Goal: Task Accomplishment & Management: Manage account settings

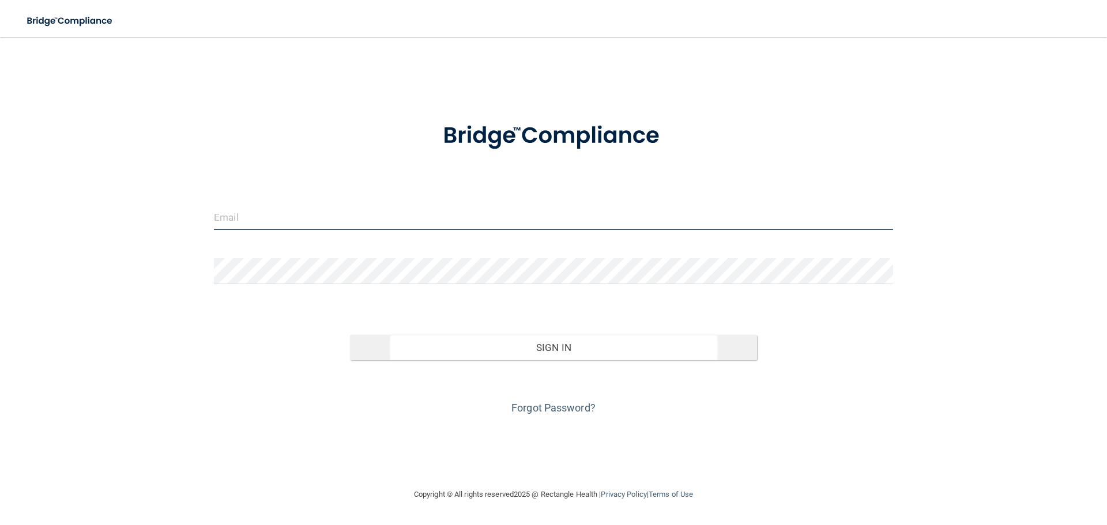
type input "[EMAIL_ADDRESS][DOMAIN_NAME]"
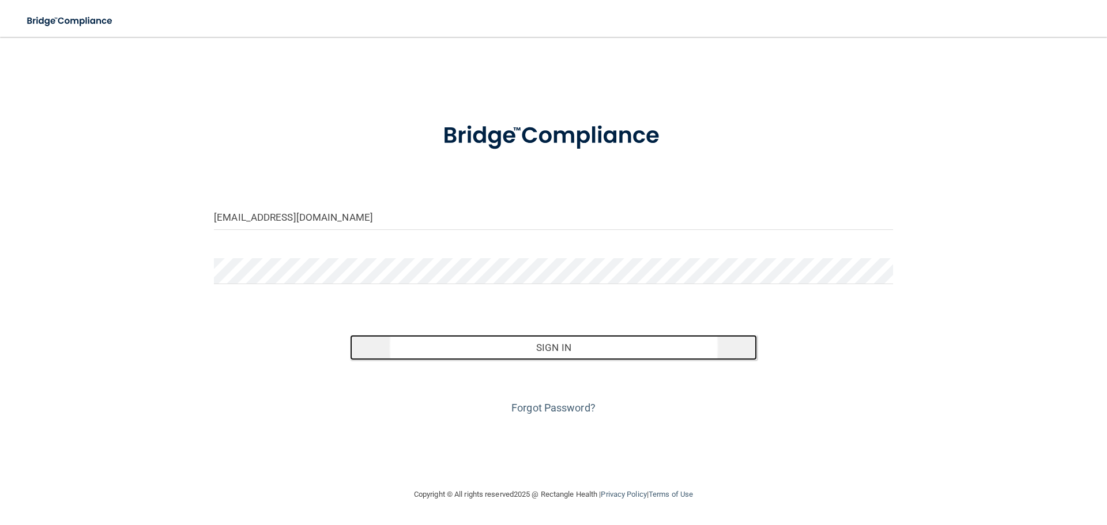
click at [543, 345] on button "Sign In" at bounding box center [554, 347] width 408 height 25
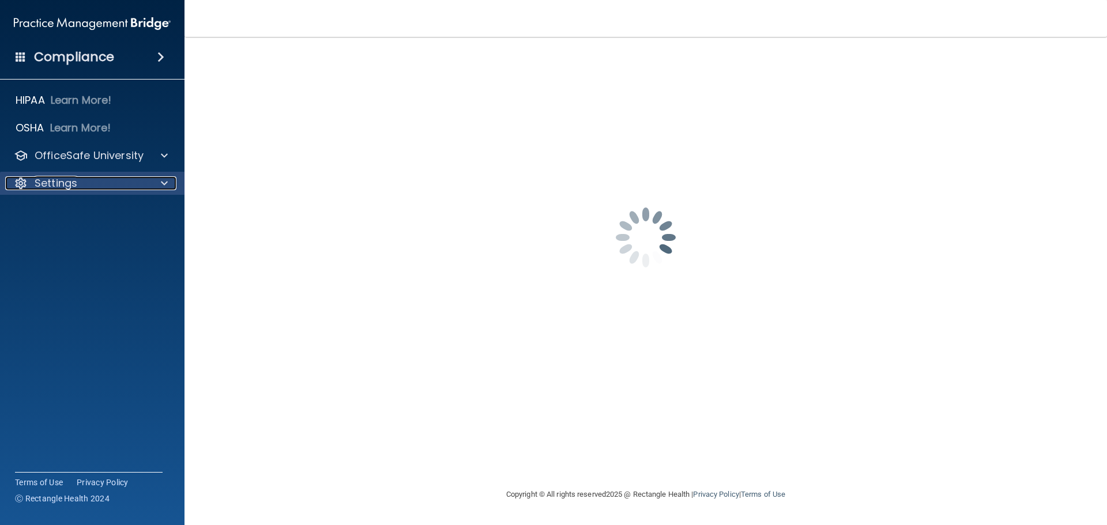
click at [152, 176] on div at bounding box center [162, 183] width 29 height 14
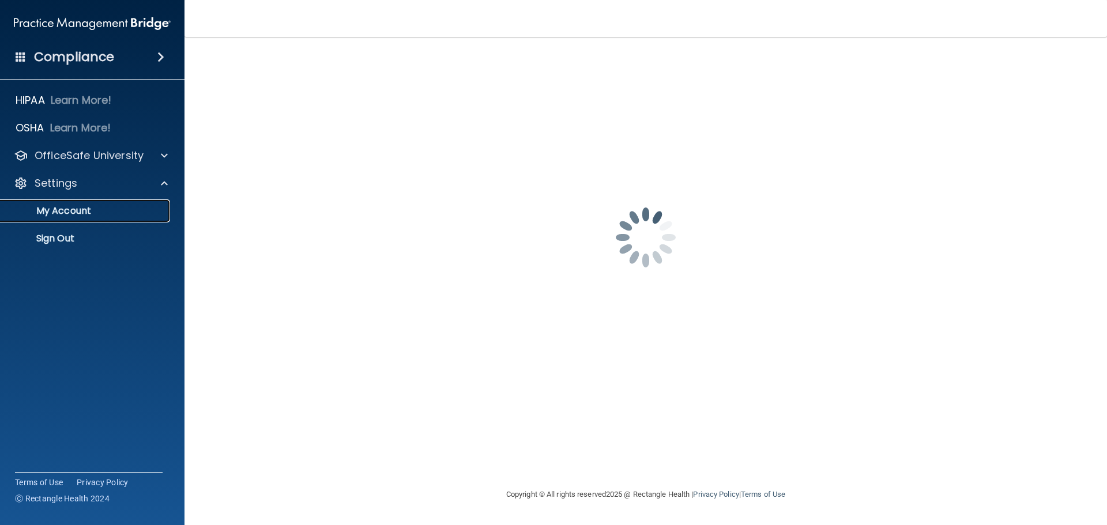
click at [74, 211] on p "My Account" at bounding box center [85, 211] width 157 height 12
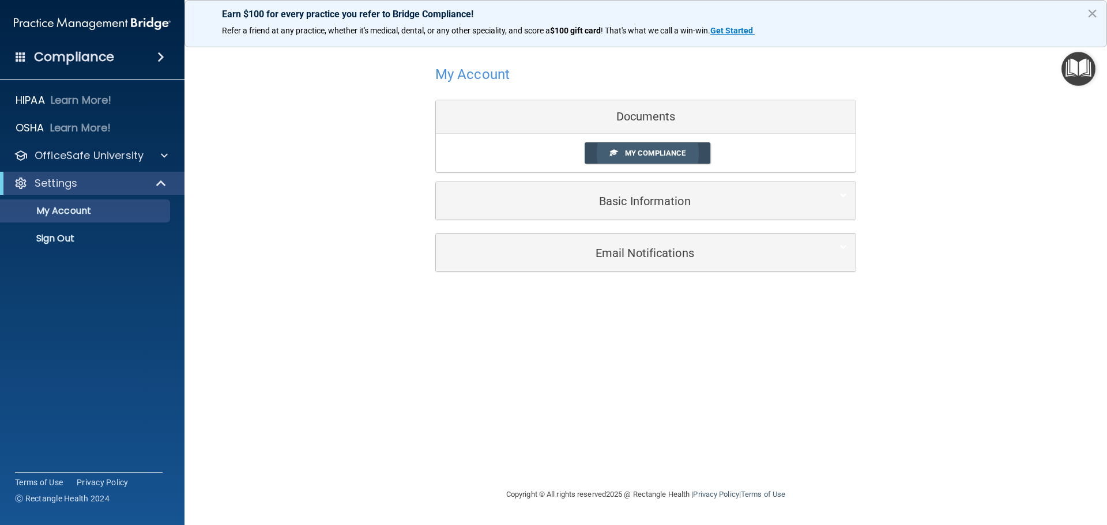
click at [663, 153] on span "My Compliance" at bounding box center [655, 153] width 61 height 9
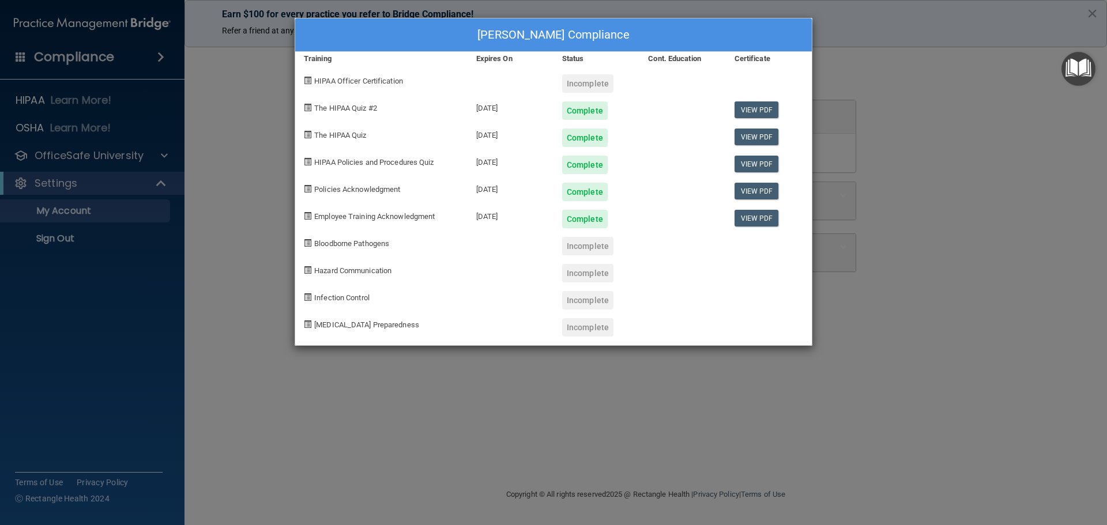
click at [961, 137] on div "James Schiavo's Compliance Training Expires On Status Cont. Education Certifica…" at bounding box center [553, 262] width 1107 height 525
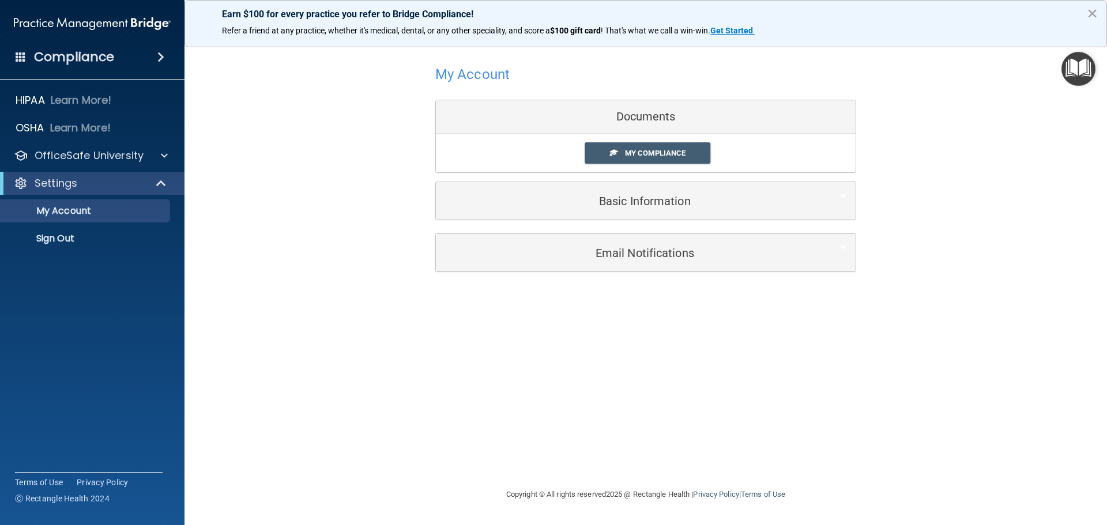
click at [1093, 11] on button "×" at bounding box center [1092, 13] width 11 height 18
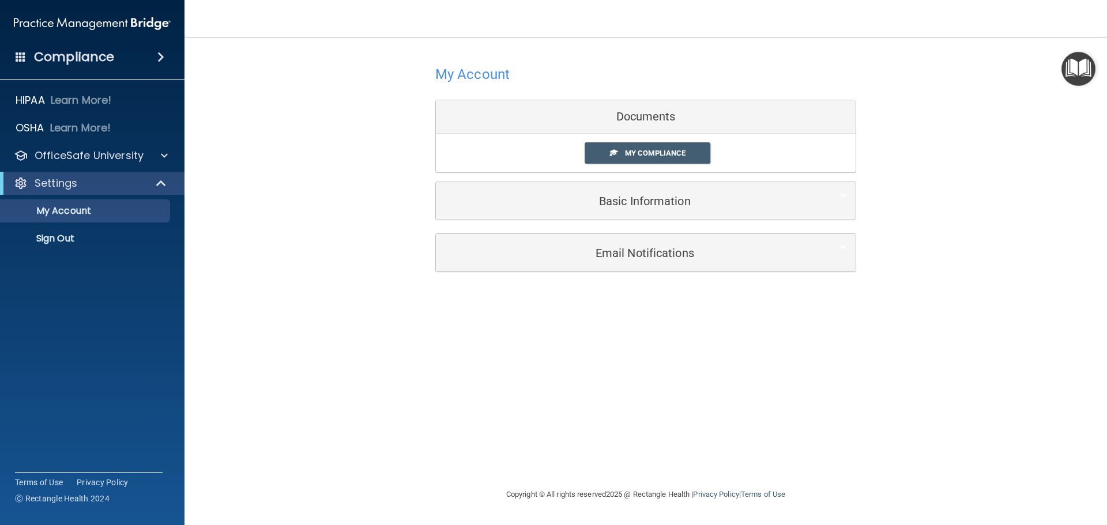
click at [29, 64] on div "Compliance" at bounding box center [92, 56] width 185 height 25
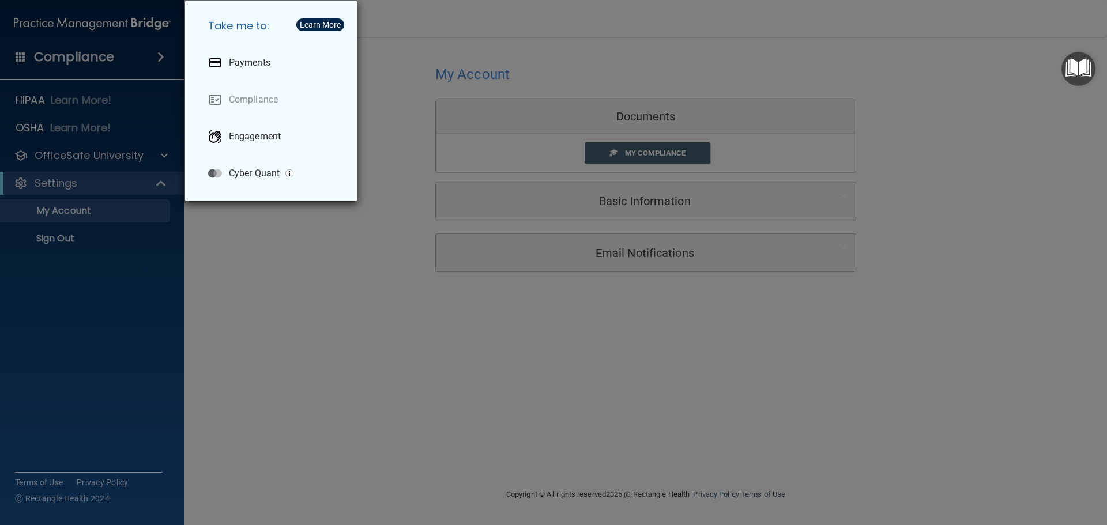
click at [237, 314] on div "Take me to: Payments Compliance Engagement Cyber Quant" at bounding box center [553, 262] width 1107 height 525
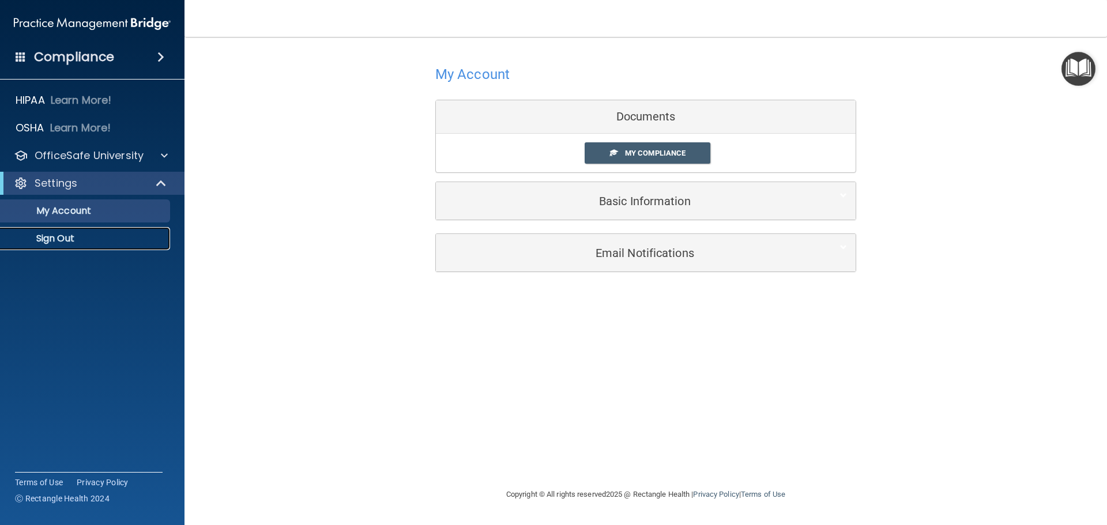
click at [70, 233] on p "Sign Out" at bounding box center [85, 239] width 157 height 12
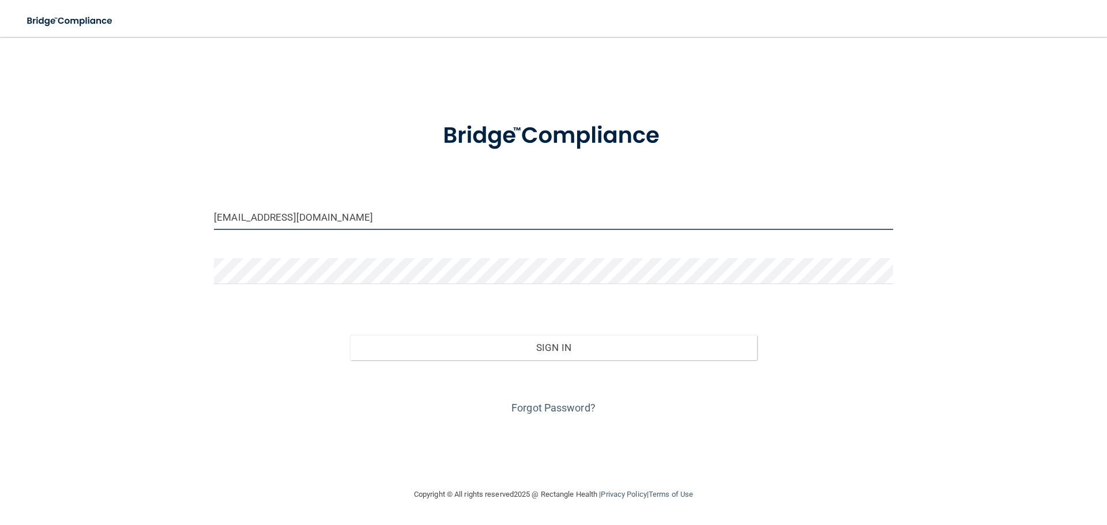
drag, startPoint x: 472, startPoint y: 215, endPoint x: 0, endPoint y: 247, distance: 473.4
click at [0, 247] on main "[EMAIL_ADDRESS][DOMAIN_NAME] Invalid email/password. You don't have permission …" at bounding box center [553, 281] width 1107 height 488
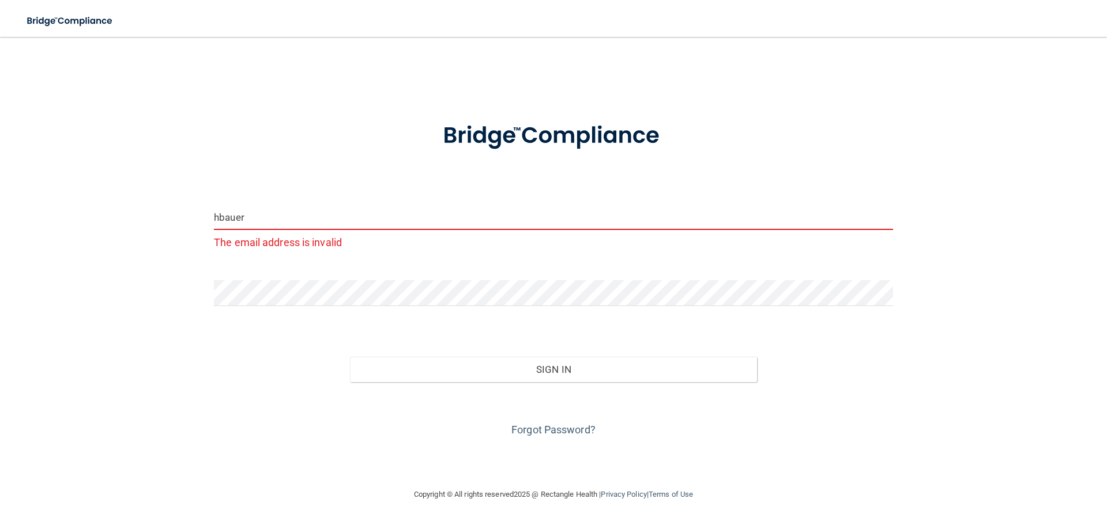
type input "[EMAIL_ADDRESS][DOMAIN_NAME]"
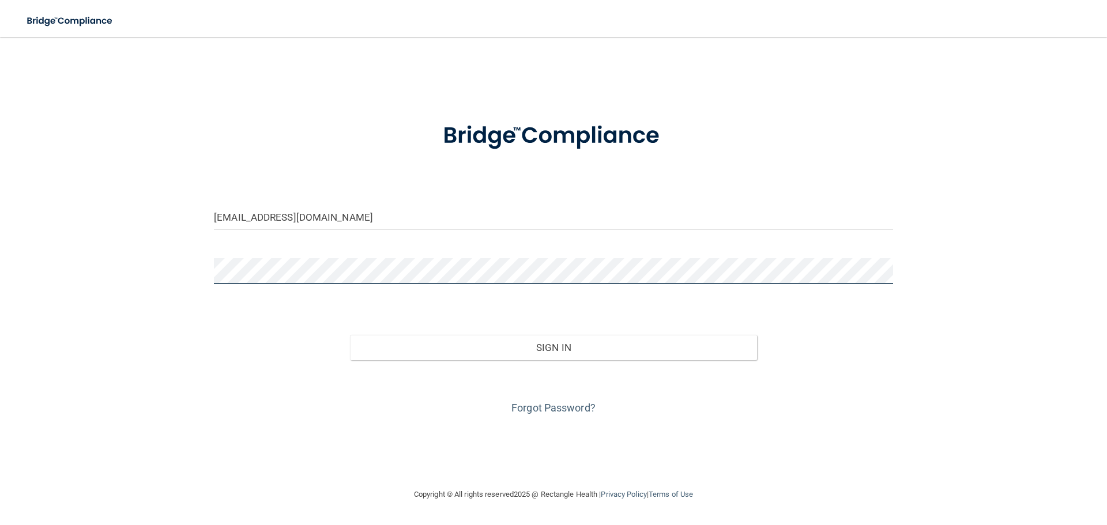
click at [78, 277] on div "[EMAIL_ADDRESS][DOMAIN_NAME] Invalid email/password. You don't have permission …" at bounding box center [553, 262] width 1061 height 428
click at [350, 335] on button "Sign In" at bounding box center [554, 347] width 408 height 25
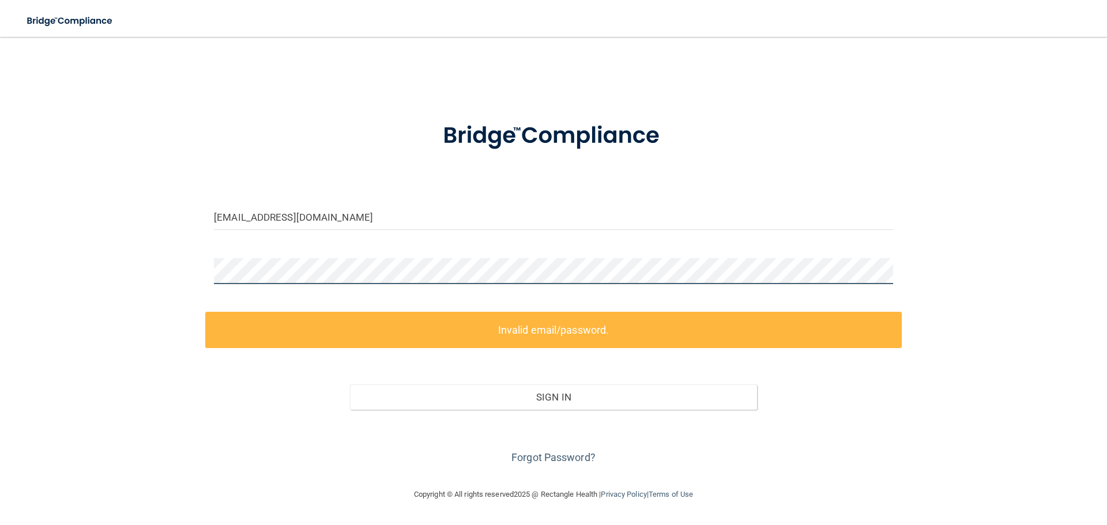
click at [78, 268] on div "[EMAIL_ADDRESS][DOMAIN_NAME] Invalid email/password. You don't have permission …" at bounding box center [553, 262] width 1061 height 428
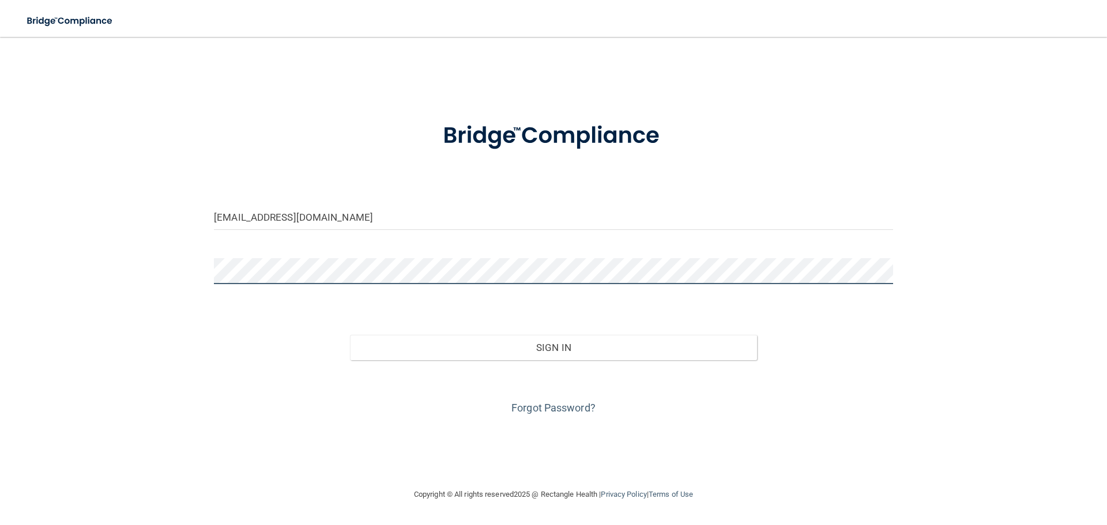
click at [350, 335] on button "Sign In" at bounding box center [554, 347] width 408 height 25
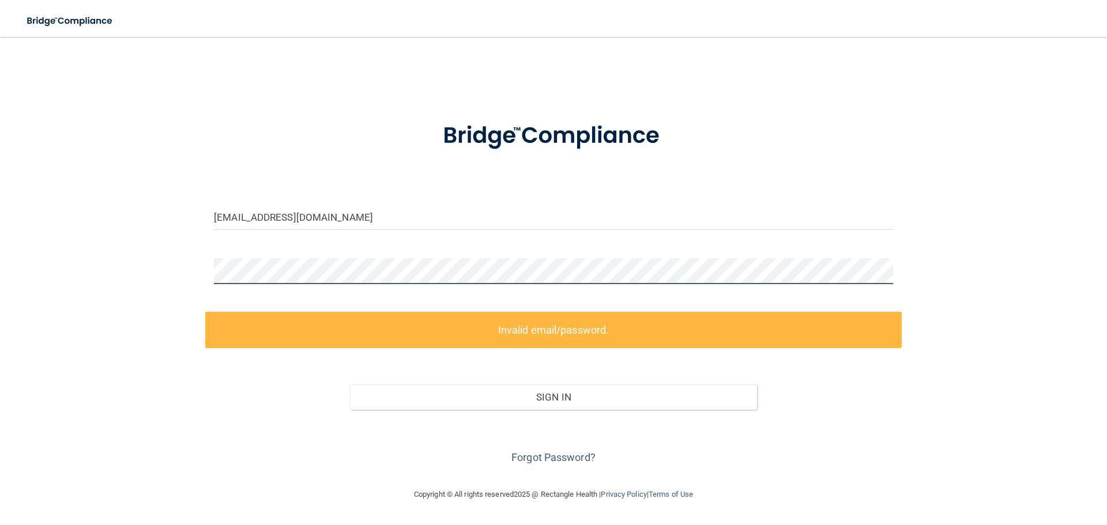
click at [44, 252] on div "[EMAIL_ADDRESS][DOMAIN_NAME] Invalid email/password. You don't have permission …" at bounding box center [553, 262] width 1061 height 428
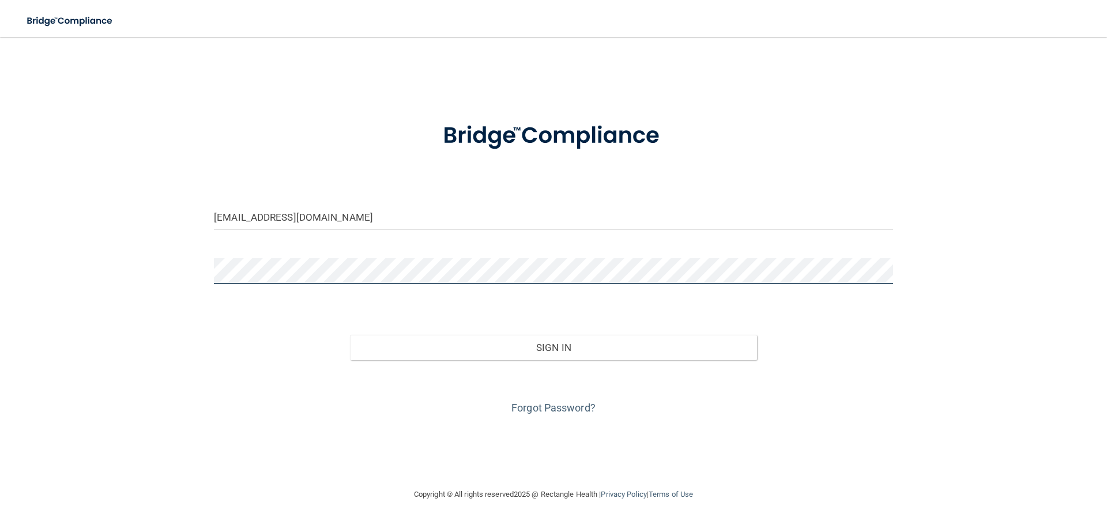
click at [350, 335] on button "Sign In" at bounding box center [554, 347] width 408 height 25
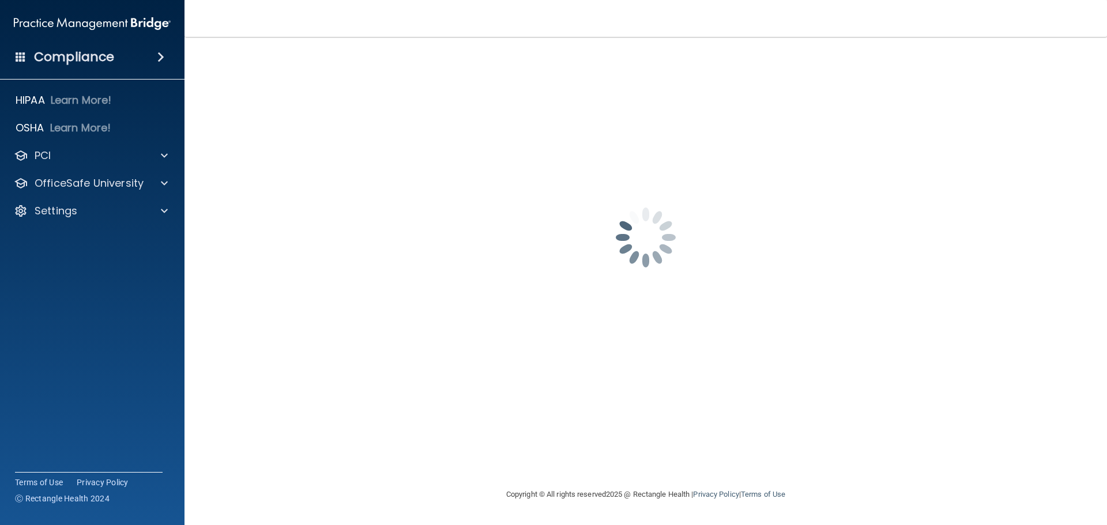
click at [138, 73] on div "Compliance HIPAA Learn More! OSHA Learn More! PCI PCI Compliance Merchant Savin…" at bounding box center [92, 262] width 185 height 525
click at [137, 53] on div "Compliance" at bounding box center [92, 56] width 185 height 25
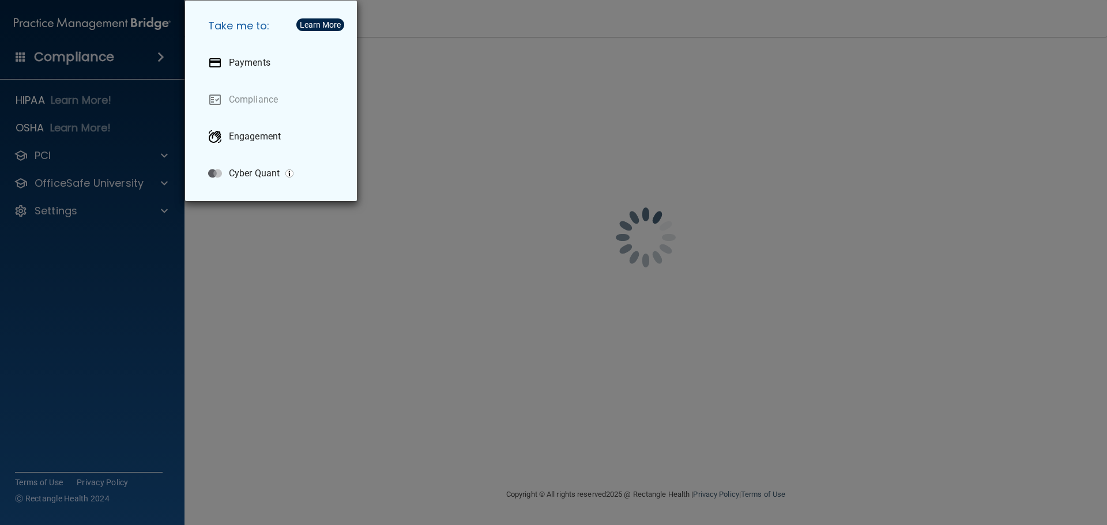
click at [47, 222] on div "Take me to: Payments Compliance Engagement Cyber Quant" at bounding box center [553, 262] width 1107 height 525
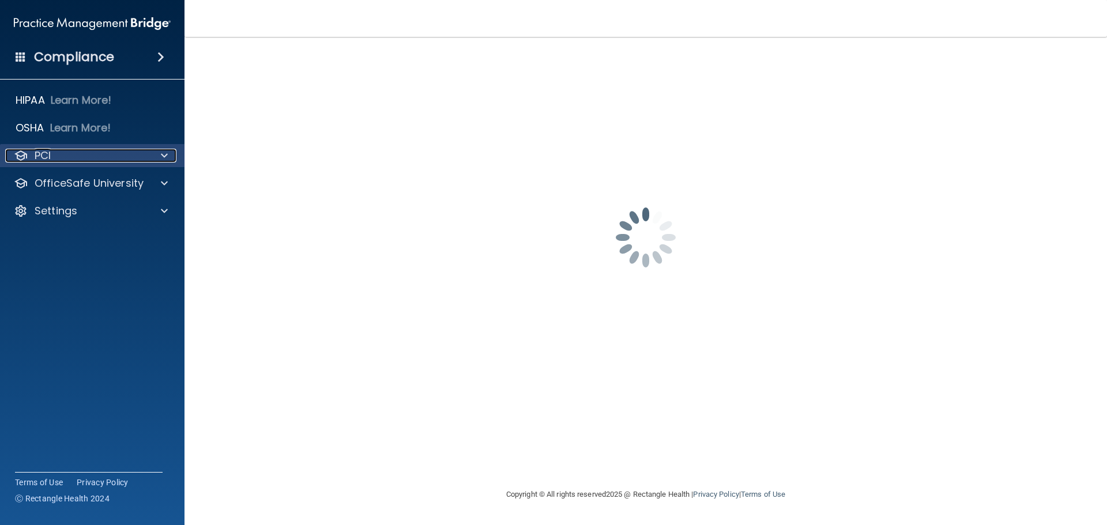
click at [145, 156] on div "PCI" at bounding box center [76, 156] width 143 height 14
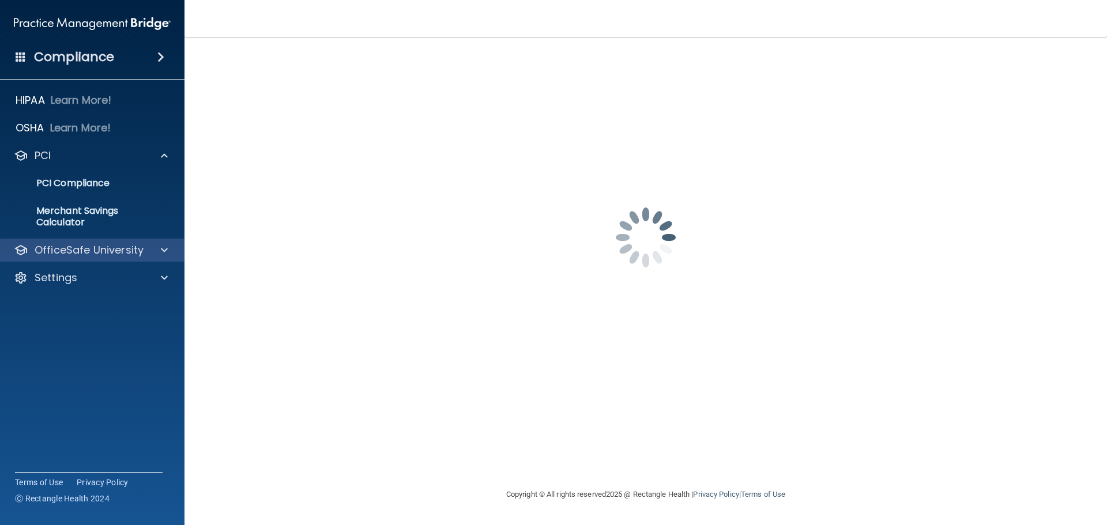
click at [96, 258] on div "OfficeSafe University" at bounding box center [92, 250] width 185 height 23
click at [152, 249] on div at bounding box center [162, 250] width 29 height 14
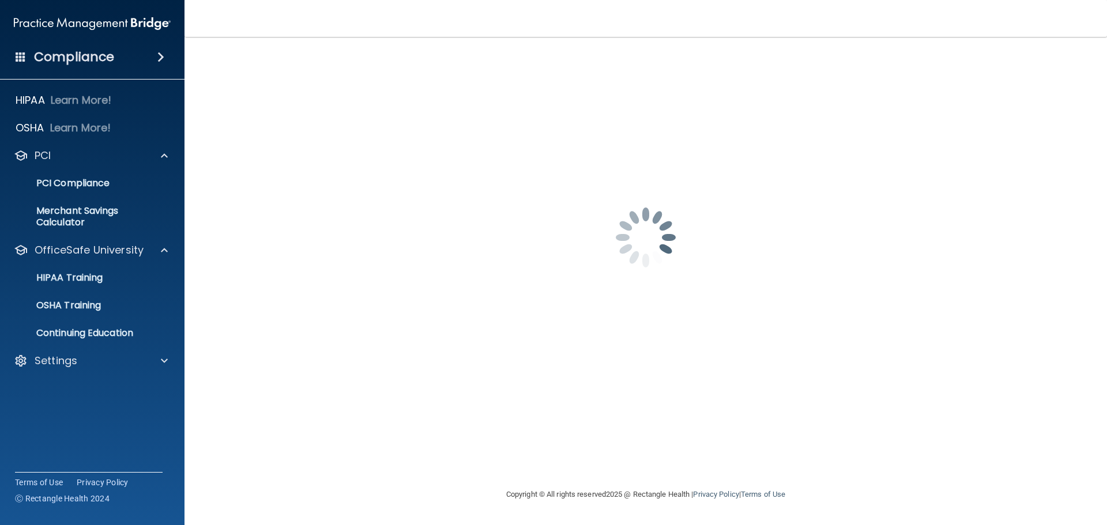
click at [97, 348] on div "HIPAA Learn More! OSHA Learn More! PCI PCI Compliance Merchant Savings Calculat…" at bounding box center [92, 233] width 185 height 298
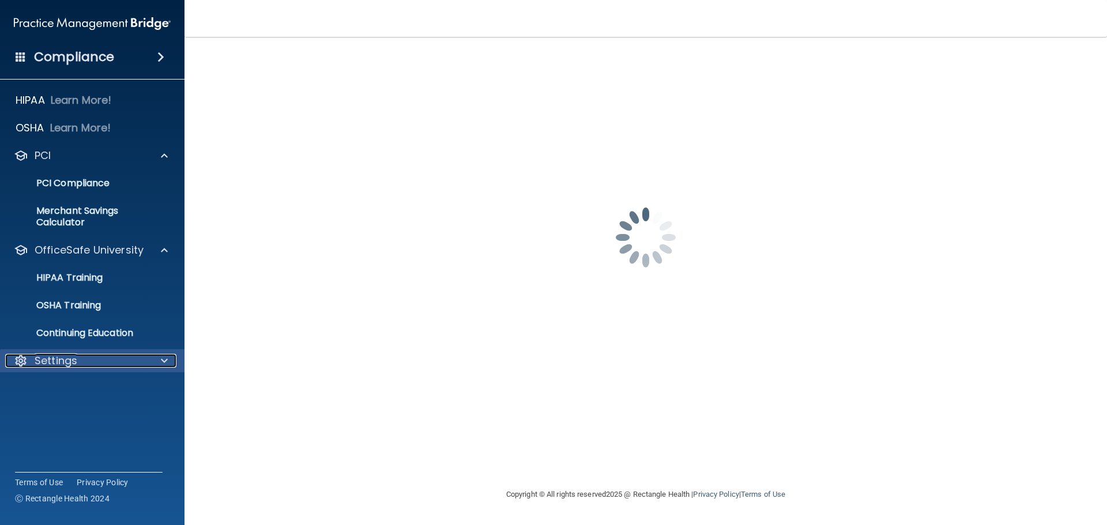
click at [101, 364] on div "Settings" at bounding box center [76, 361] width 143 height 14
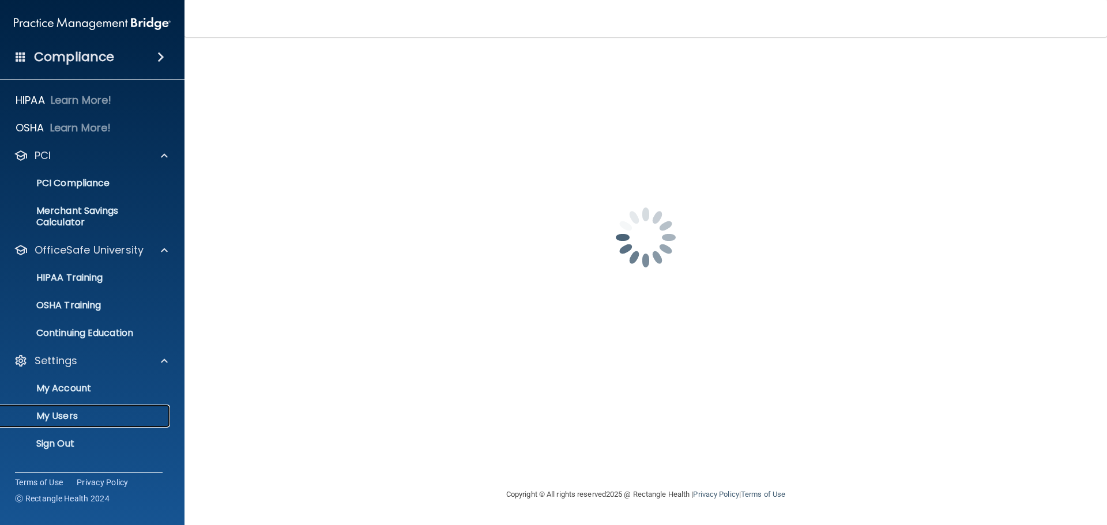
click at [72, 413] on p "My Users" at bounding box center [85, 417] width 157 height 12
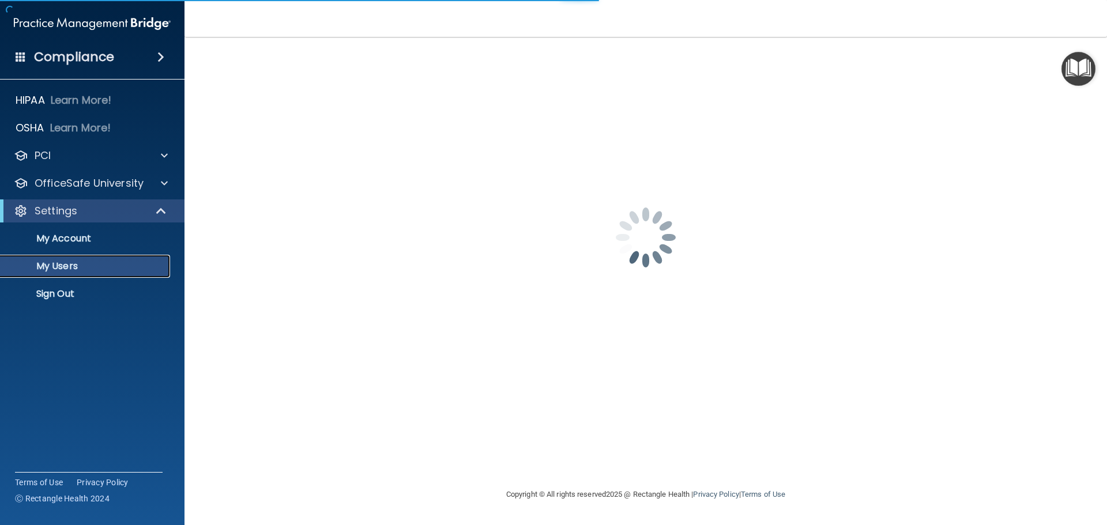
select select "20"
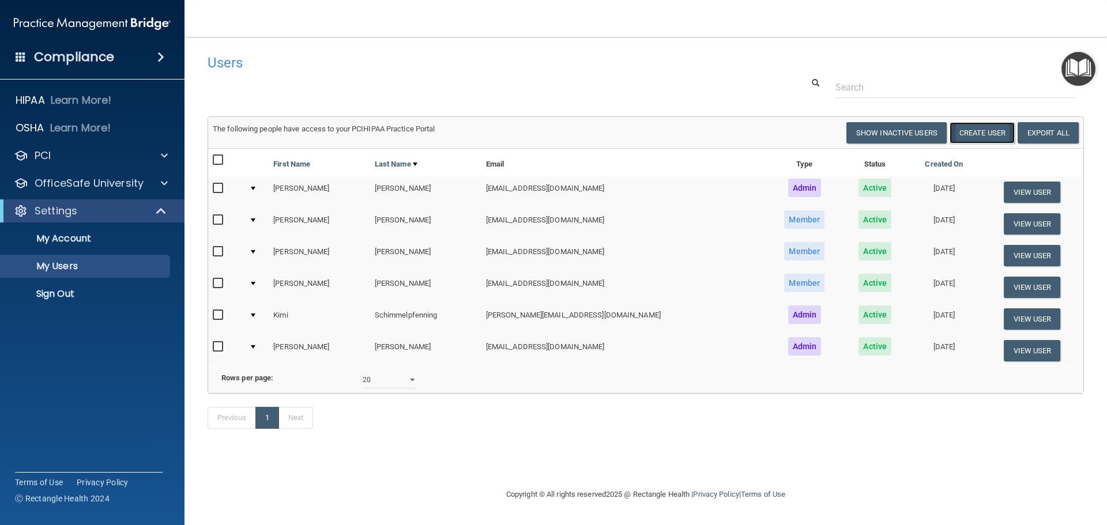
click at [1003, 136] on button "Create User" at bounding box center [982, 132] width 65 height 21
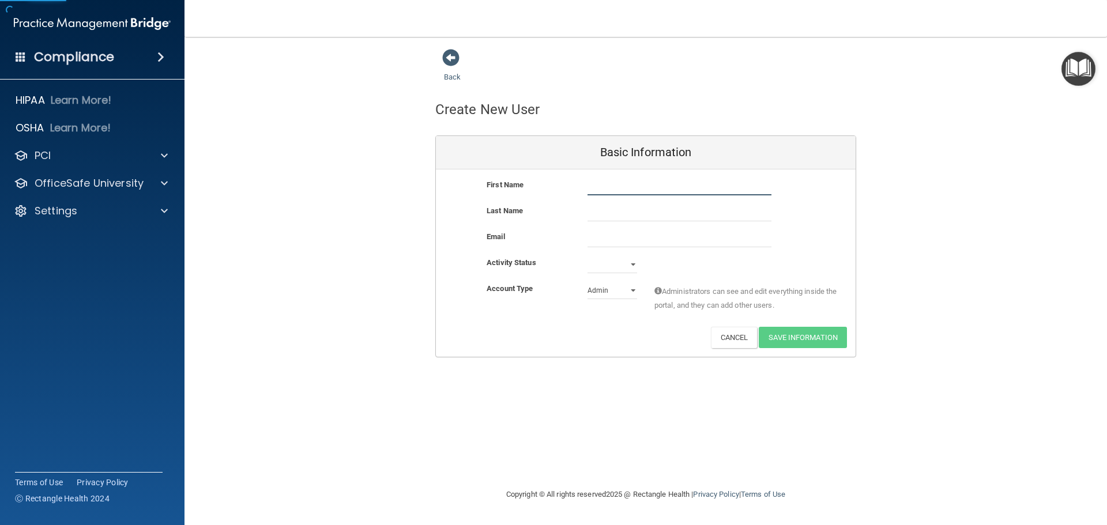
click at [637, 186] on input "text" at bounding box center [680, 186] width 184 height 17
type input "[PERSON_NAME]"
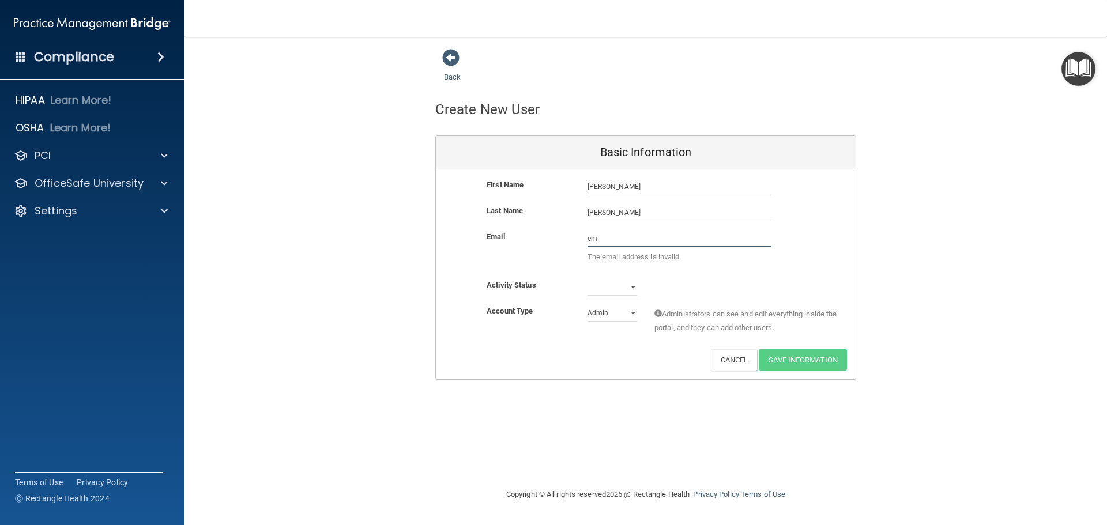
type input "e"
click at [598, 290] on select "Active Inactive" at bounding box center [613, 287] width 50 height 17
select select "active"
click at [588, 279] on select "Active Inactive" at bounding box center [613, 287] width 50 height 17
click at [595, 313] on select "Admin Member" at bounding box center [613, 313] width 50 height 17
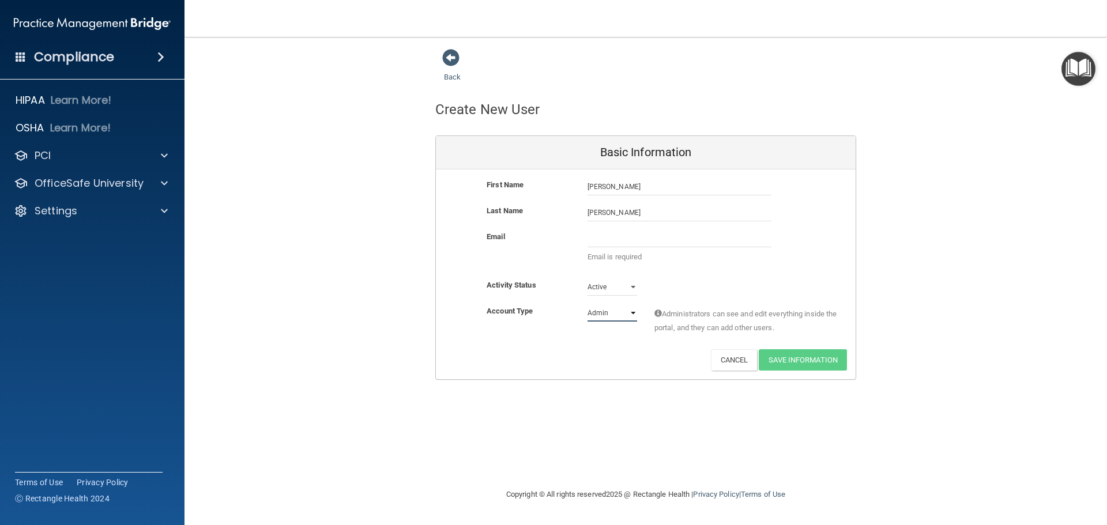
select select "practice_member"
click at [588, 305] on select "Admin Member" at bounding box center [613, 313] width 50 height 17
click at [653, 233] on input "email" at bounding box center [680, 238] width 184 height 17
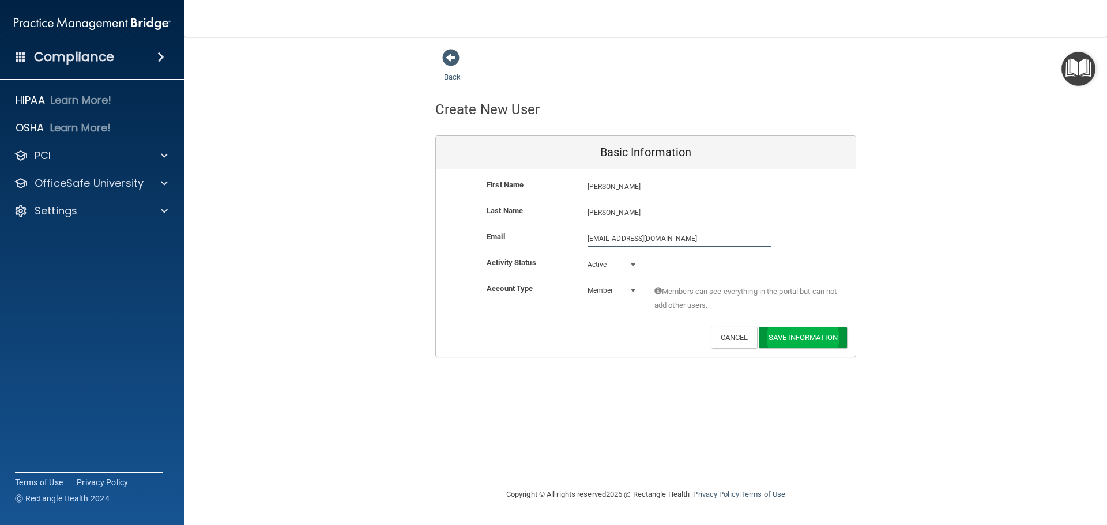
type input "[EMAIL_ADDRESS][DOMAIN_NAME]"
click at [833, 340] on button "Save Information" at bounding box center [803, 339] width 88 height 21
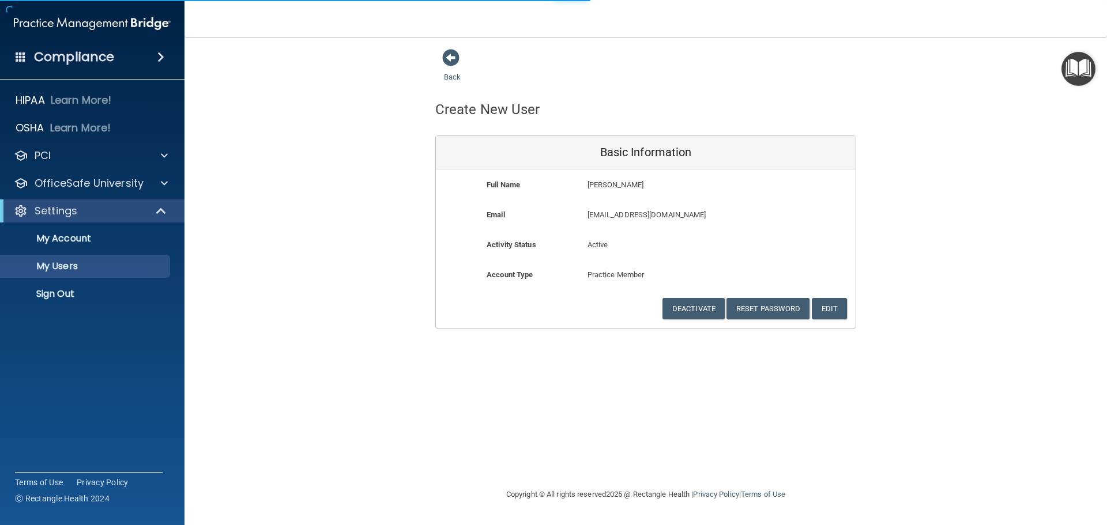
select select "20"
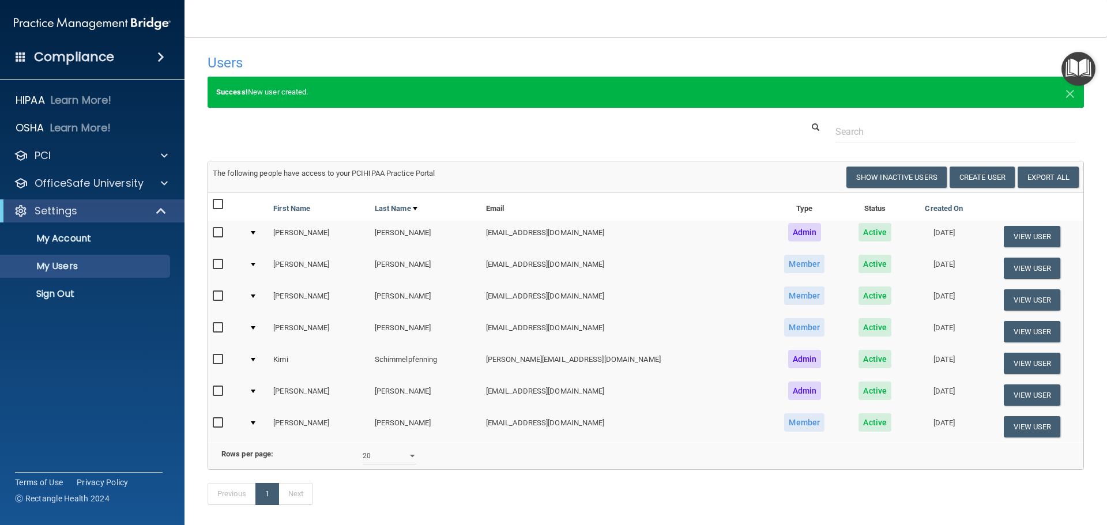
scroll to position [61, 0]
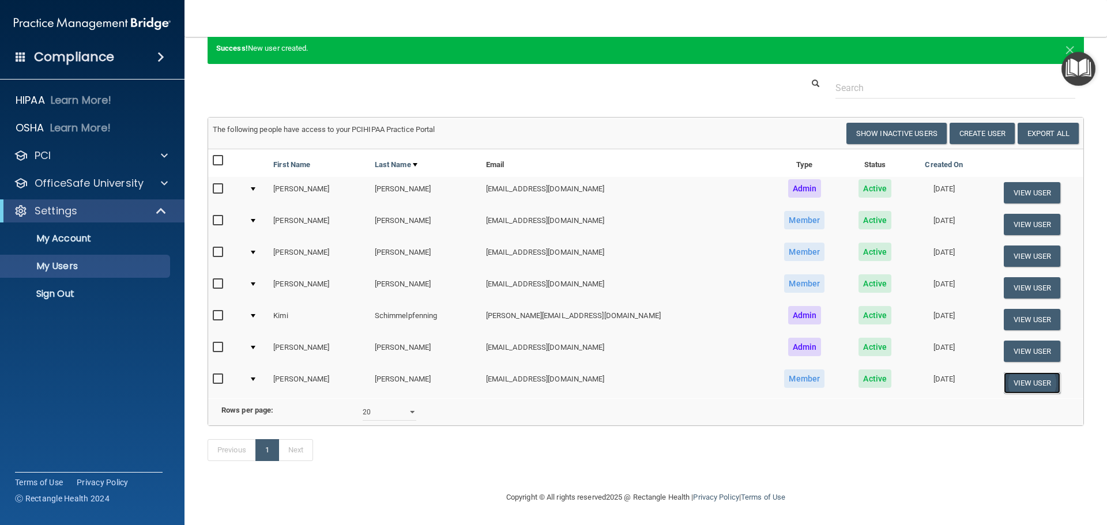
click at [1029, 373] on button "View User" at bounding box center [1032, 383] width 57 height 21
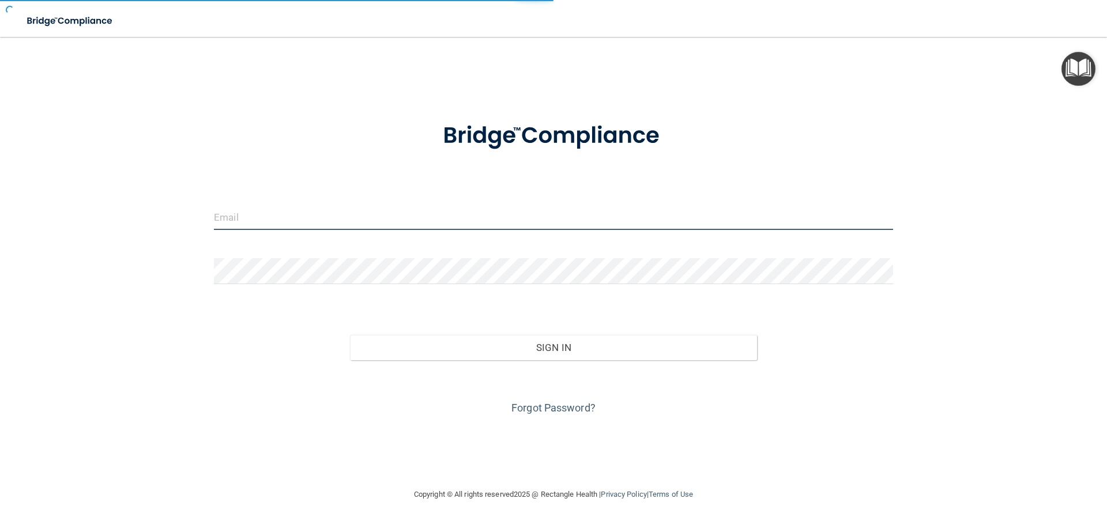
type input "[EMAIL_ADDRESS][DOMAIN_NAME]"
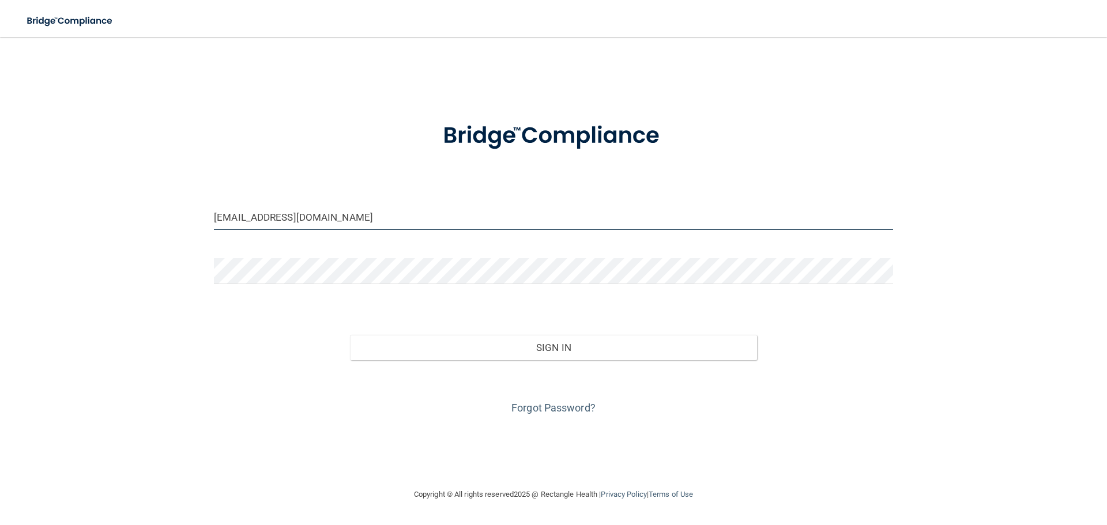
drag, startPoint x: 343, startPoint y: 220, endPoint x: 18, endPoint y: 240, distance: 325.3
click at [28, 243] on div "[EMAIL_ADDRESS][DOMAIN_NAME] Invalid email/password. You don't have permission …" at bounding box center [553, 262] width 1061 height 428
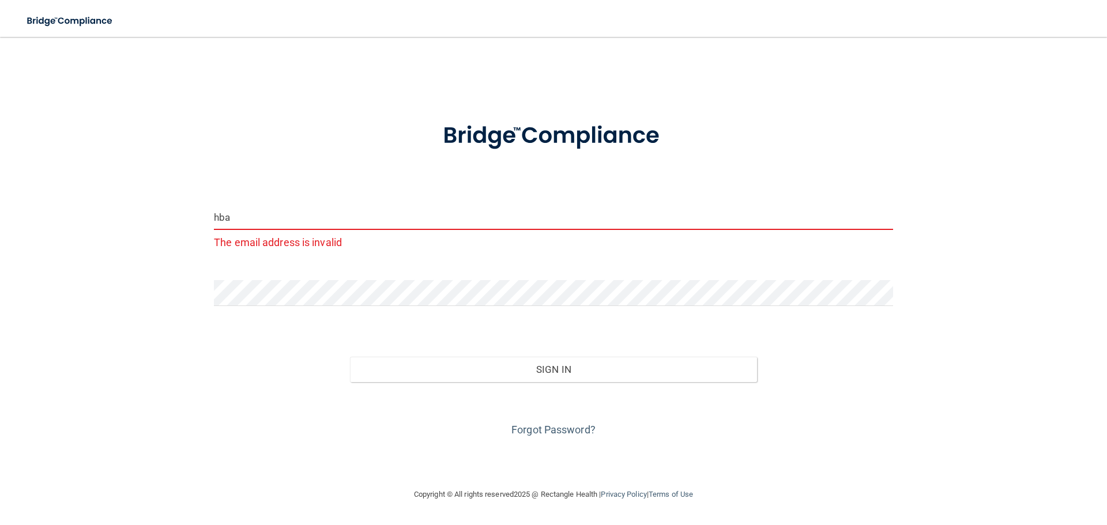
type input "[EMAIL_ADDRESS][DOMAIN_NAME]"
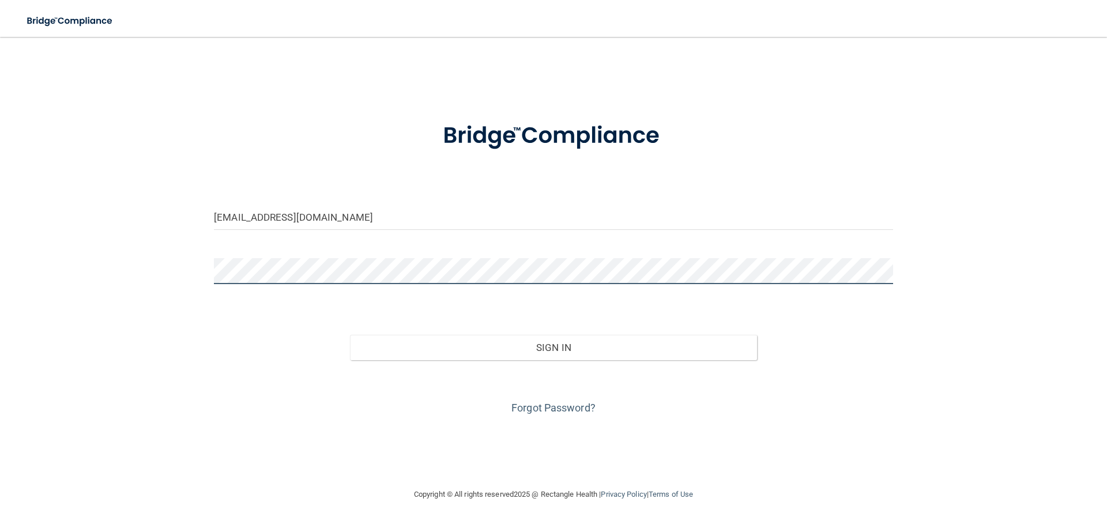
click at [79, 272] on div "[EMAIL_ADDRESS][DOMAIN_NAME] Invalid email/password. You don't have permission …" at bounding box center [553, 262] width 1061 height 428
click at [350, 335] on button "Sign In" at bounding box center [554, 347] width 408 height 25
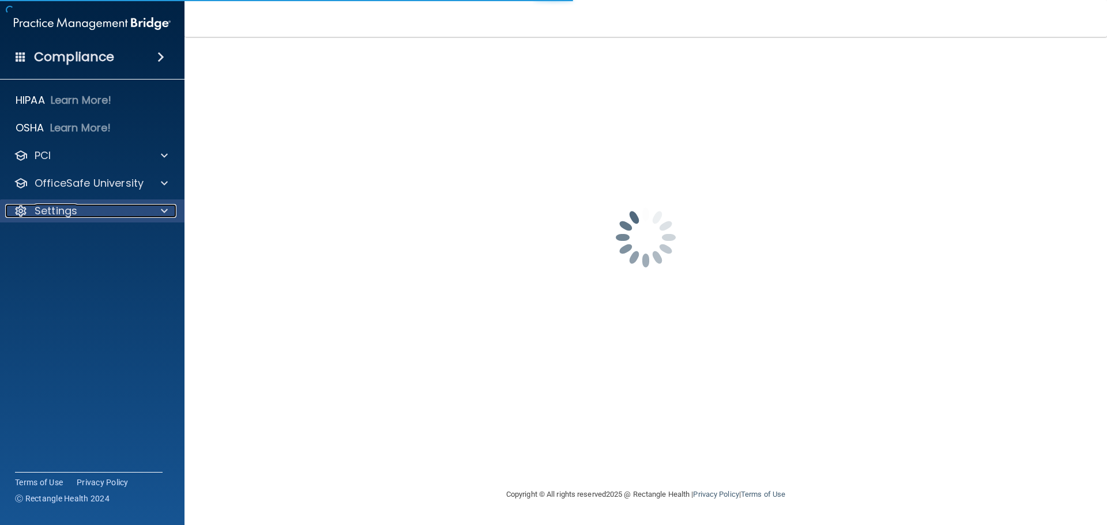
click at [102, 210] on div "Settings" at bounding box center [76, 211] width 143 height 14
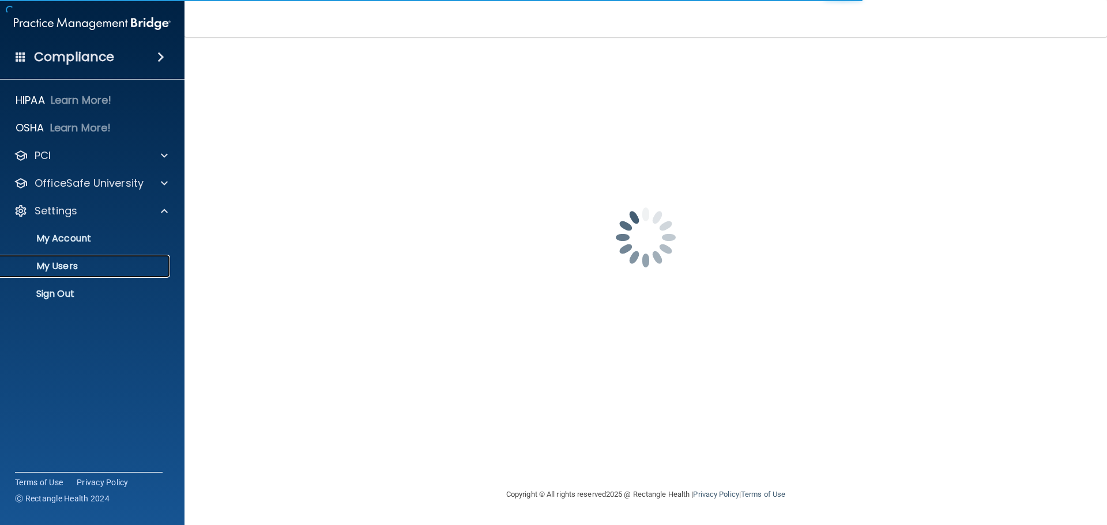
click at [63, 268] on p "My Users" at bounding box center [85, 267] width 157 height 12
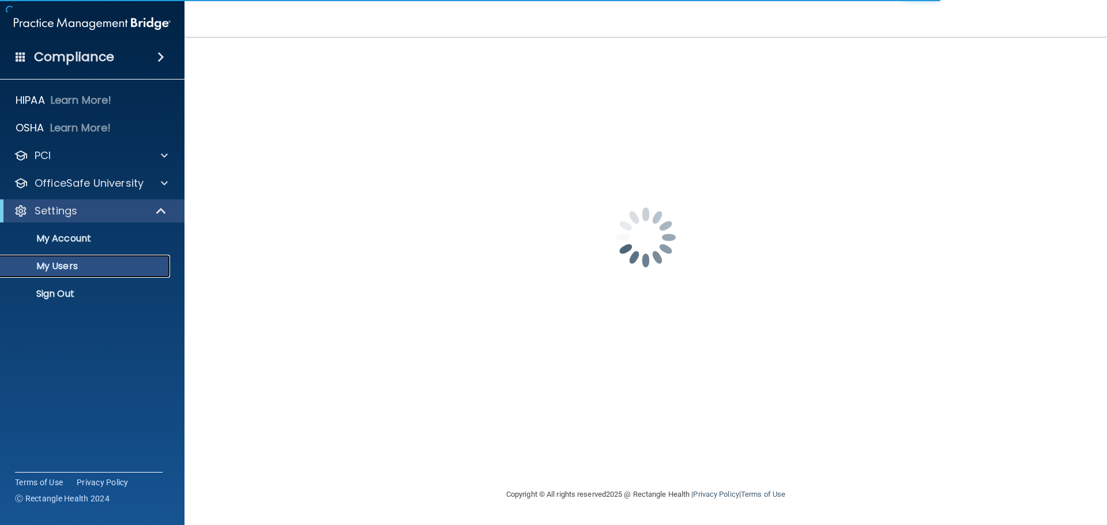
select select "20"
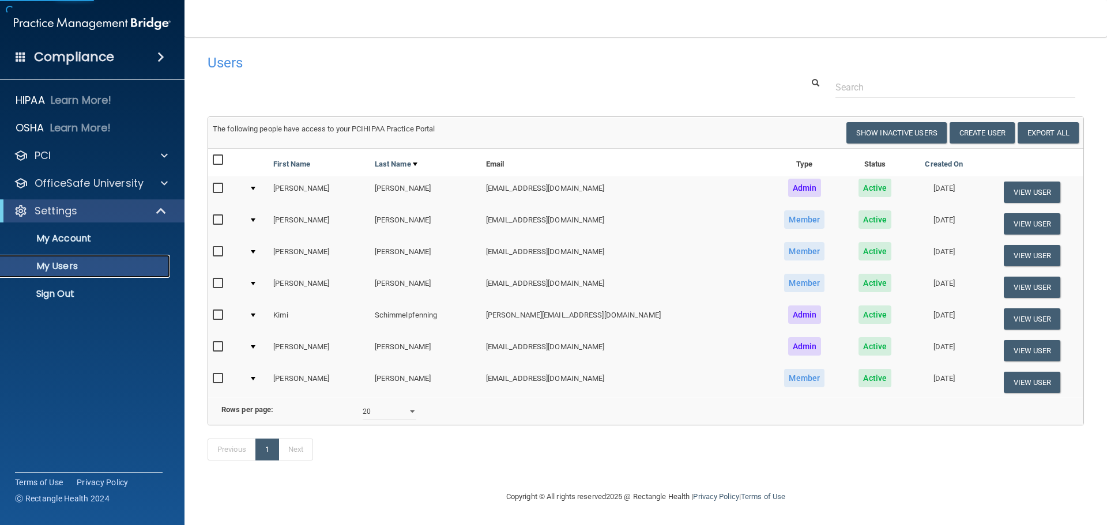
scroll to position [17, 0]
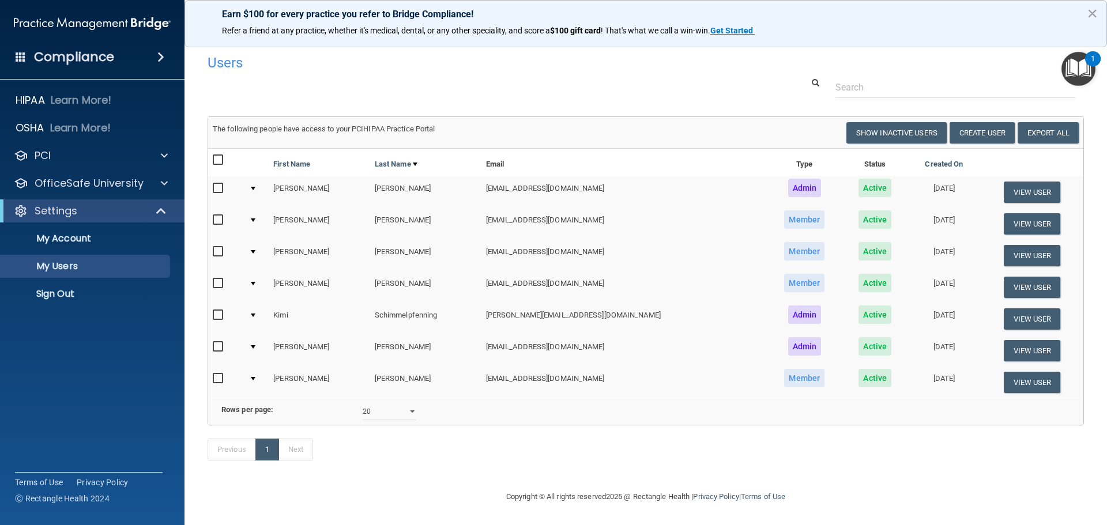
click at [294, 367] on td "[PERSON_NAME]" at bounding box center [319, 382] width 101 height 31
click at [255, 377] on div at bounding box center [253, 378] width 5 height 3
click at [263, 367] on td at bounding box center [257, 382] width 24 height 31
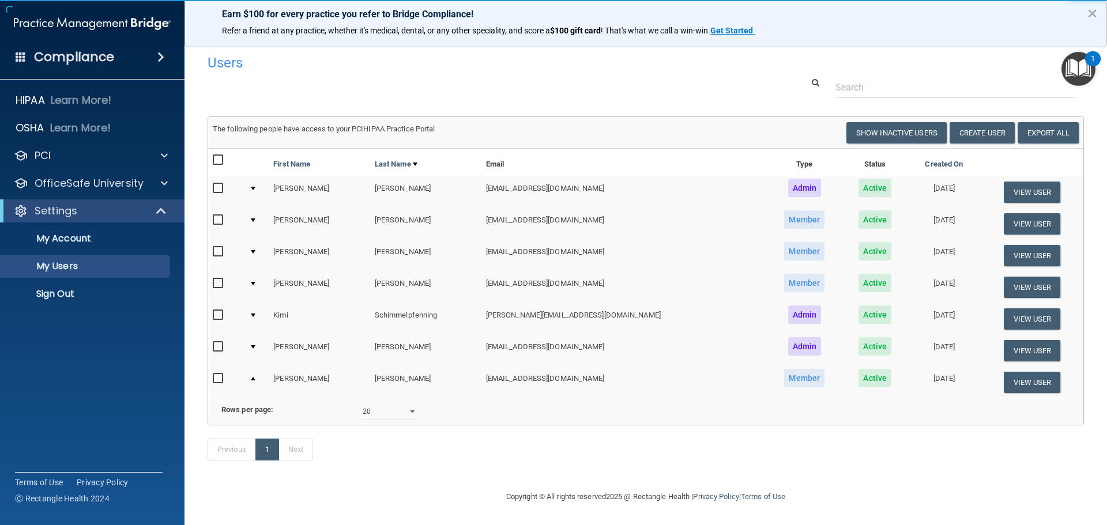
click at [264, 367] on td at bounding box center [257, 382] width 24 height 31
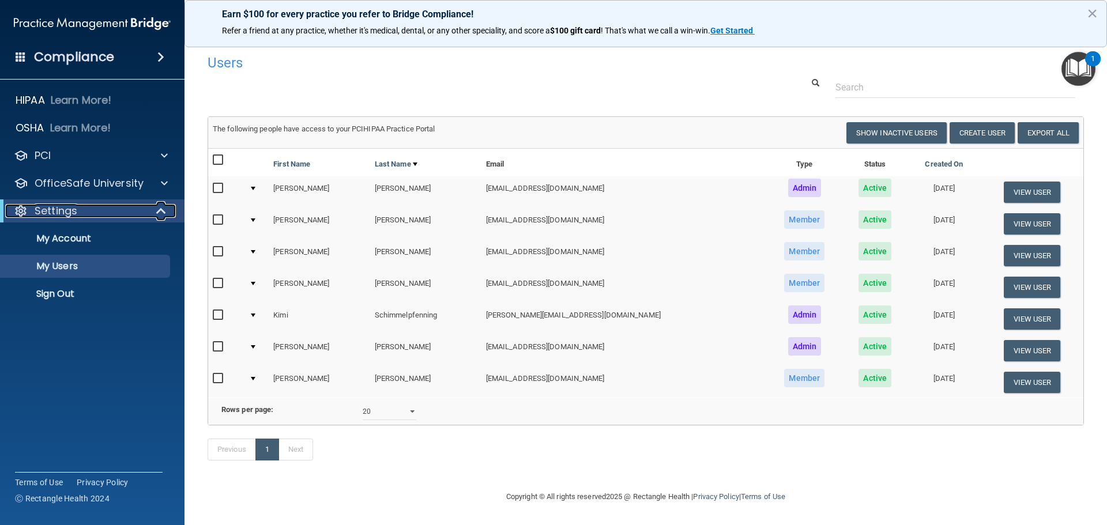
click at [166, 208] on span at bounding box center [162, 211] width 10 height 14
click at [163, 208] on span at bounding box center [163, 211] width 7 height 14
click at [93, 238] on p "My Account" at bounding box center [85, 239] width 157 height 12
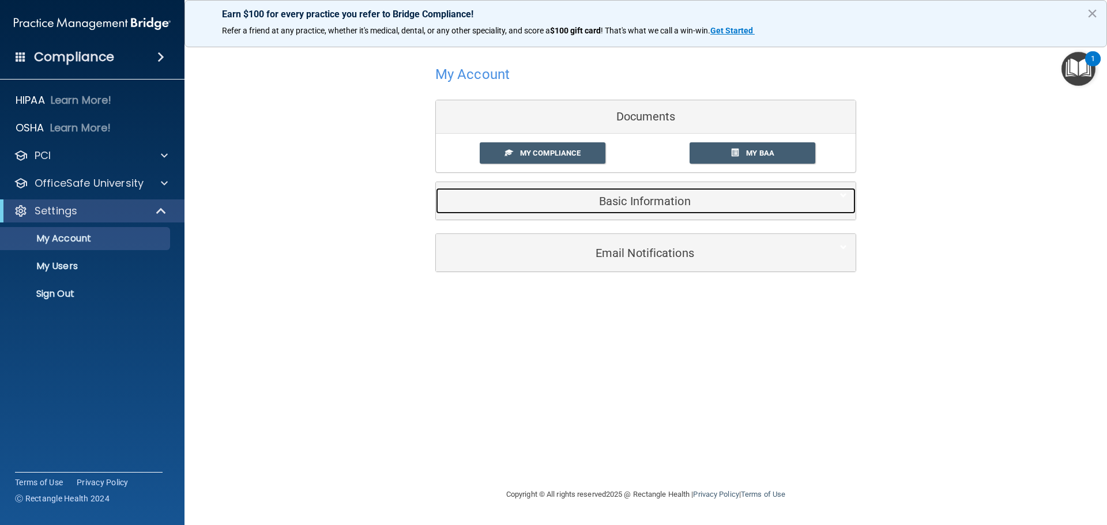
click at [844, 191] on span at bounding box center [843, 196] width 7 height 14
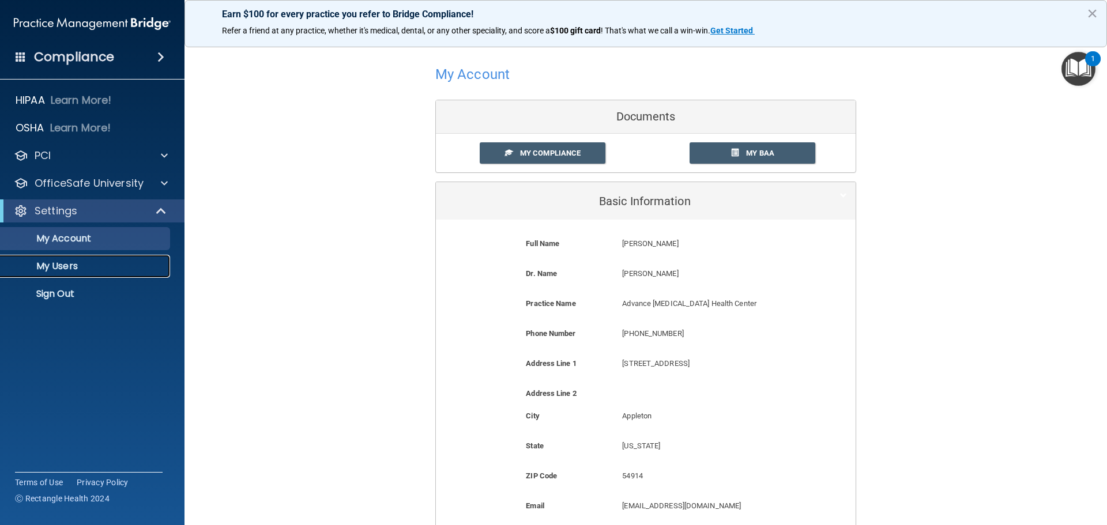
click at [85, 268] on p "My Users" at bounding box center [85, 267] width 157 height 12
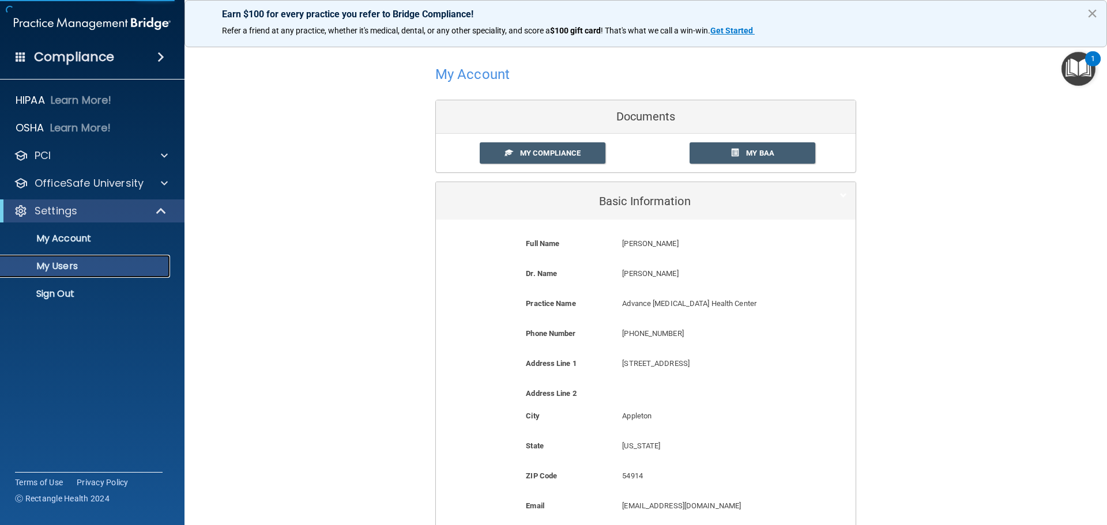
select select "20"
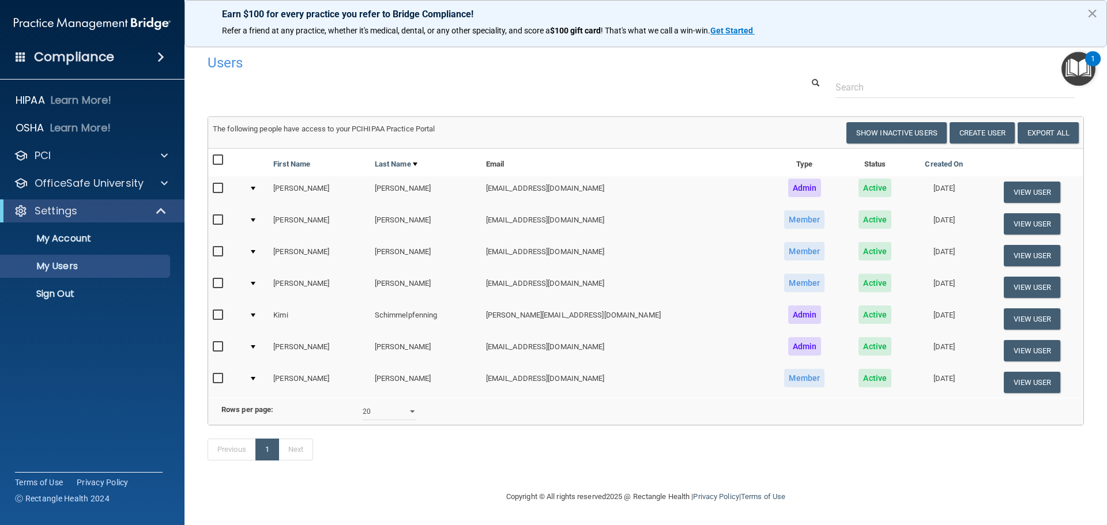
click at [1091, 13] on button "×" at bounding box center [1092, 13] width 11 height 18
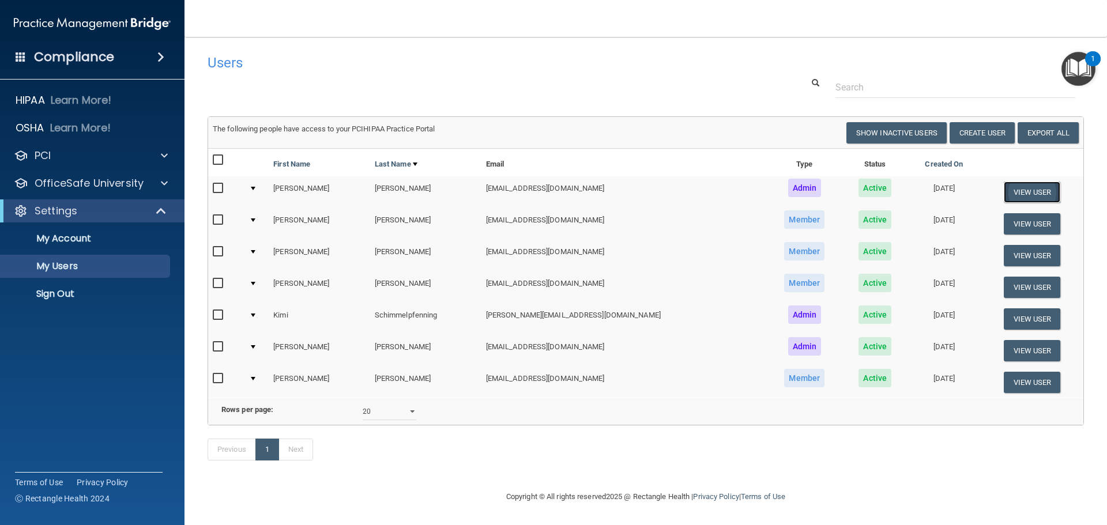
click at [1007, 190] on button "View User" at bounding box center [1032, 192] width 57 height 21
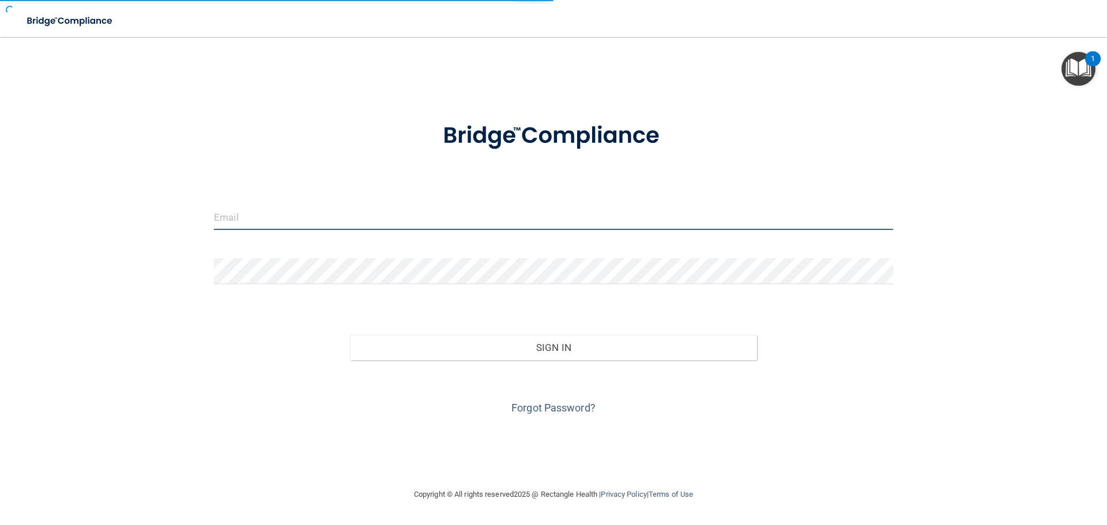
type input "[EMAIL_ADDRESS][DOMAIN_NAME]"
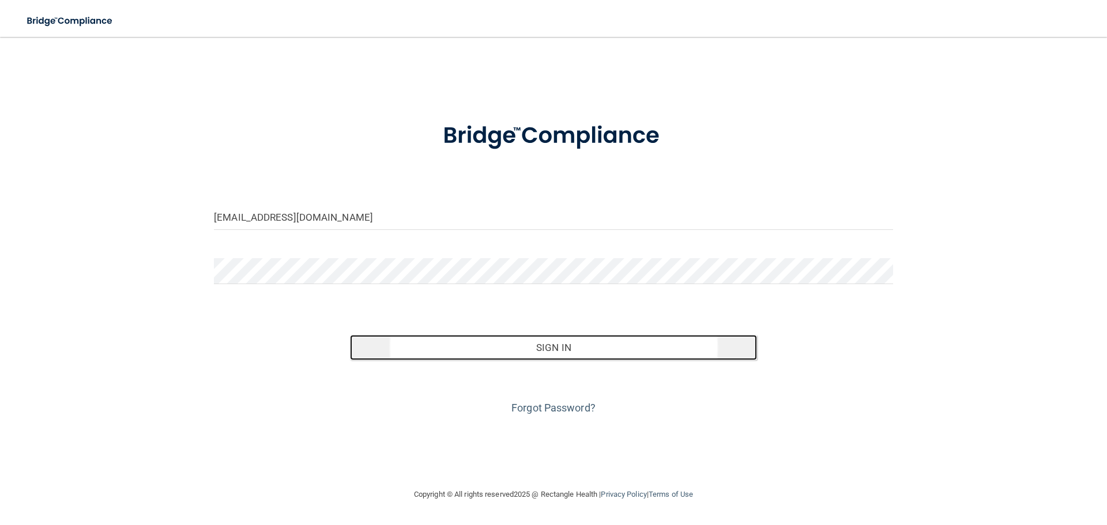
click at [482, 346] on button "Sign In" at bounding box center [554, 347] width 408 height 25
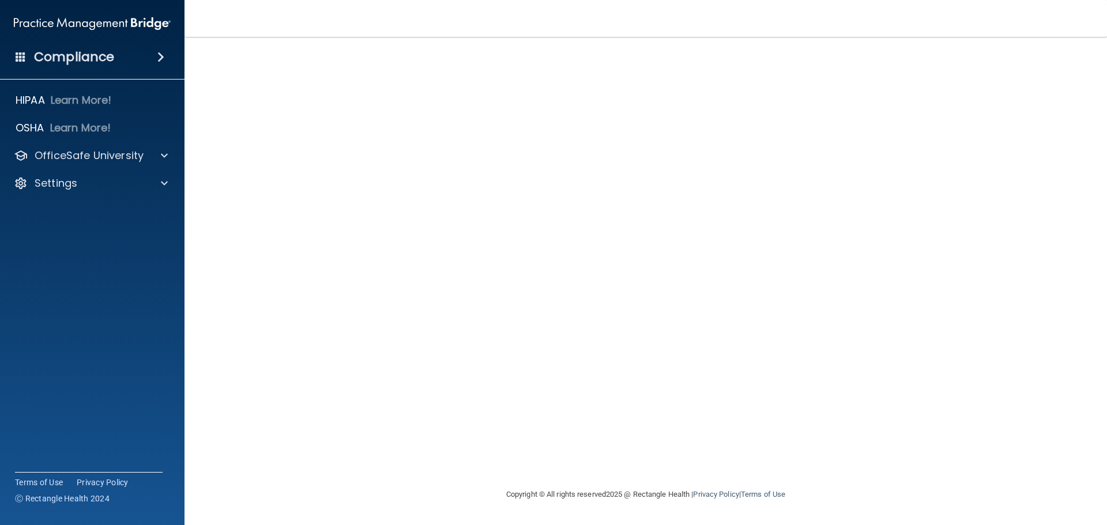
click at [95, 62] on h4 "Compliance" at bounding box center [74, 57] width 80 height 16
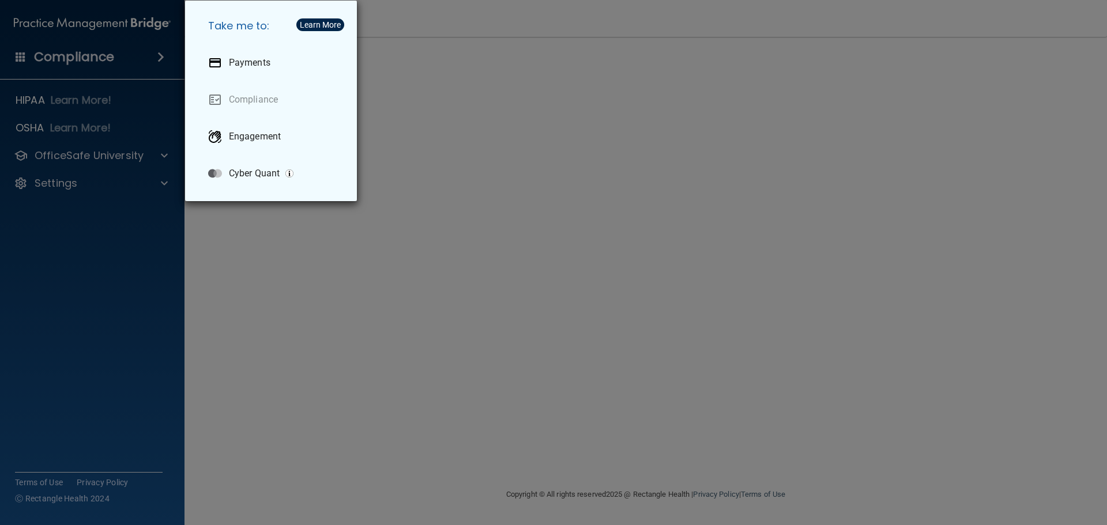
click at [401, 363] on div "Take me to: Payments Compliance Engagement Cyber Quant" at bounding box center [553, 262] width 1107 height 525
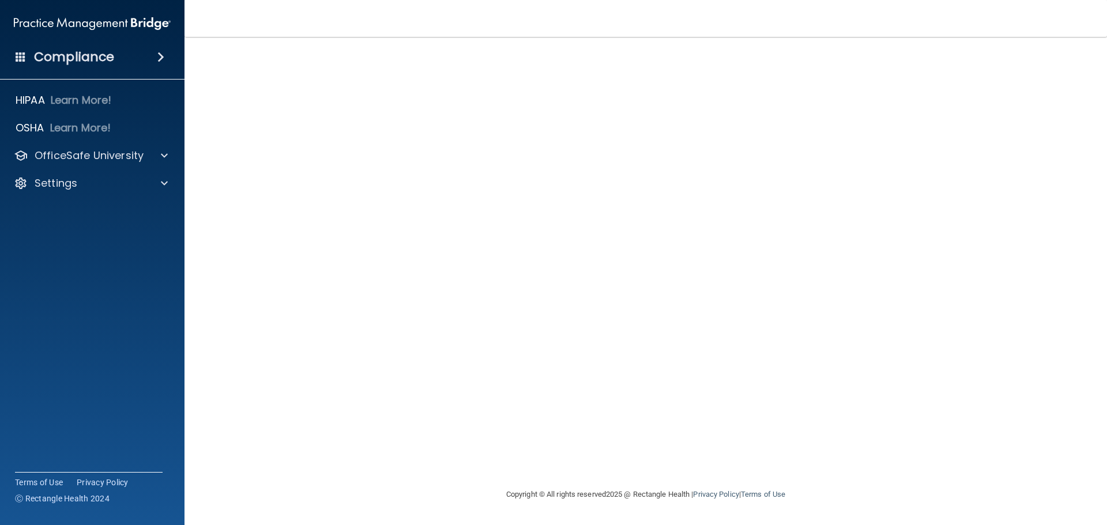
click at [63, 65] on h4 "Compliance" at bounding box center [74, 57] width 80 height 16
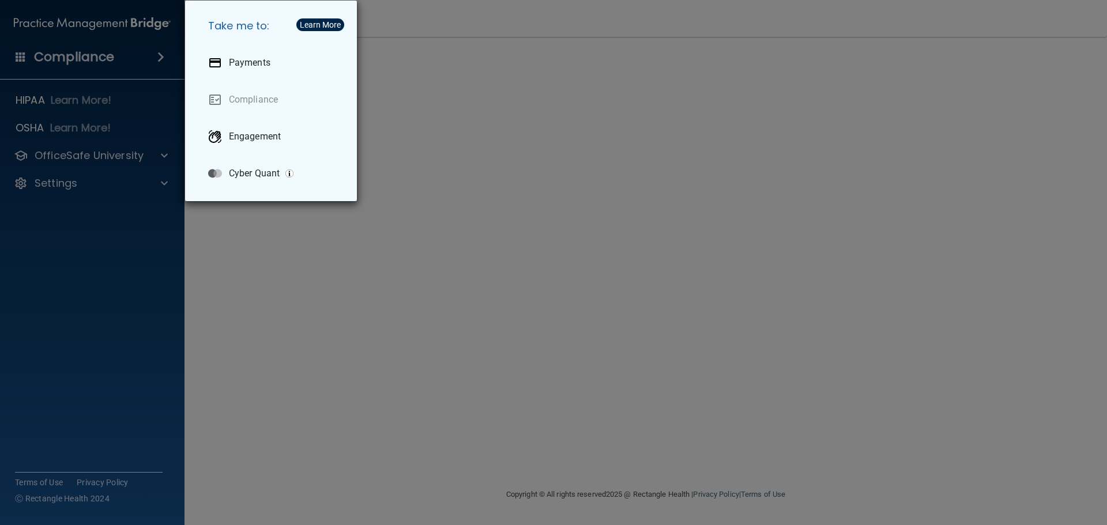
click at [88, 225] on div "Take me to: Payments Compliance Engagement Cyber Quant" at bounding box center [553, 262] width 1107 height 525
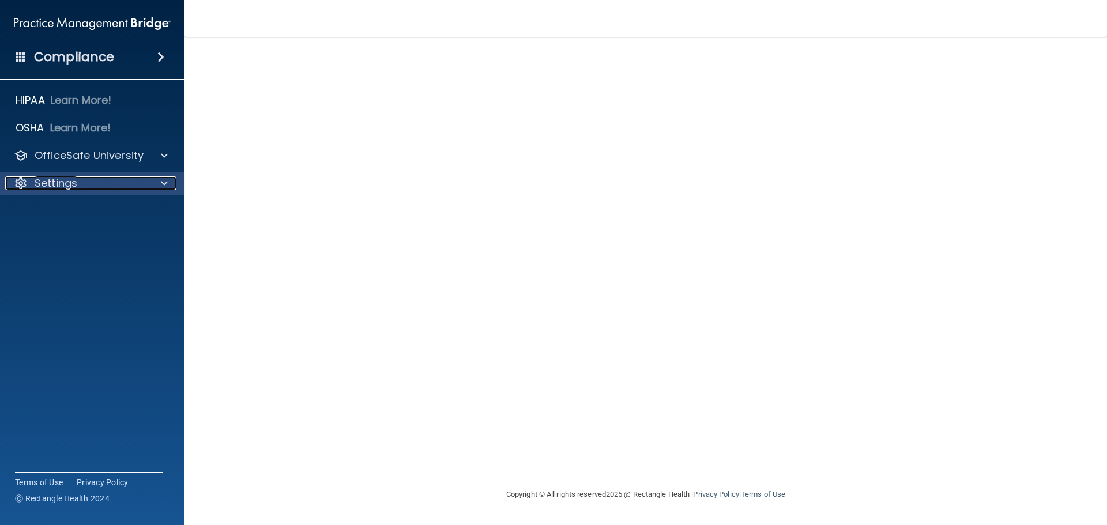
click at [94, 185] on div "Settings" at bounding box center [76, 183] width 143 height 14
click at [93, 239] on p "Sign Out" at bounding box center [85, 239] width 157 height 12
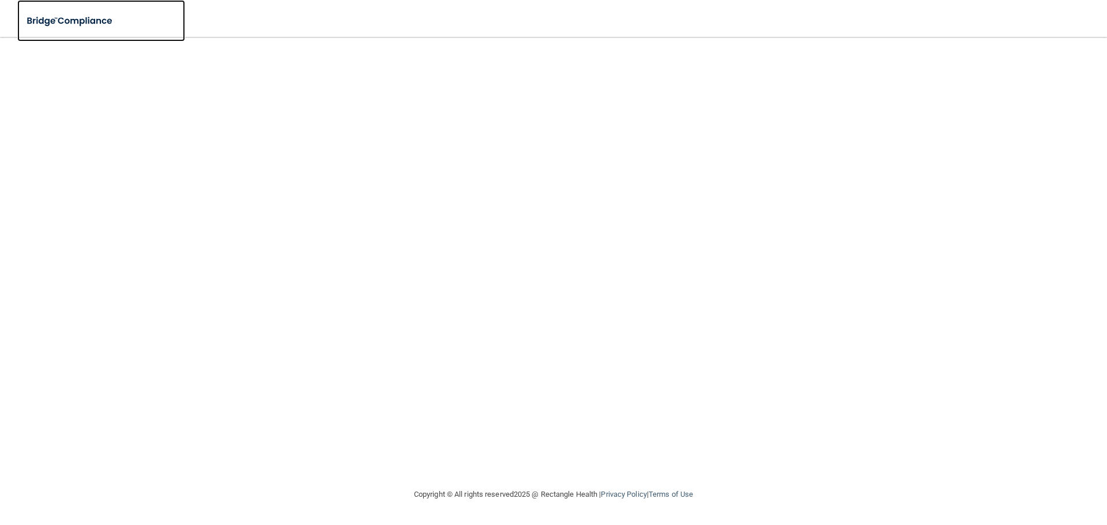
click at [73, 24] on img at bounding box center [70, 21] width 106 height 24
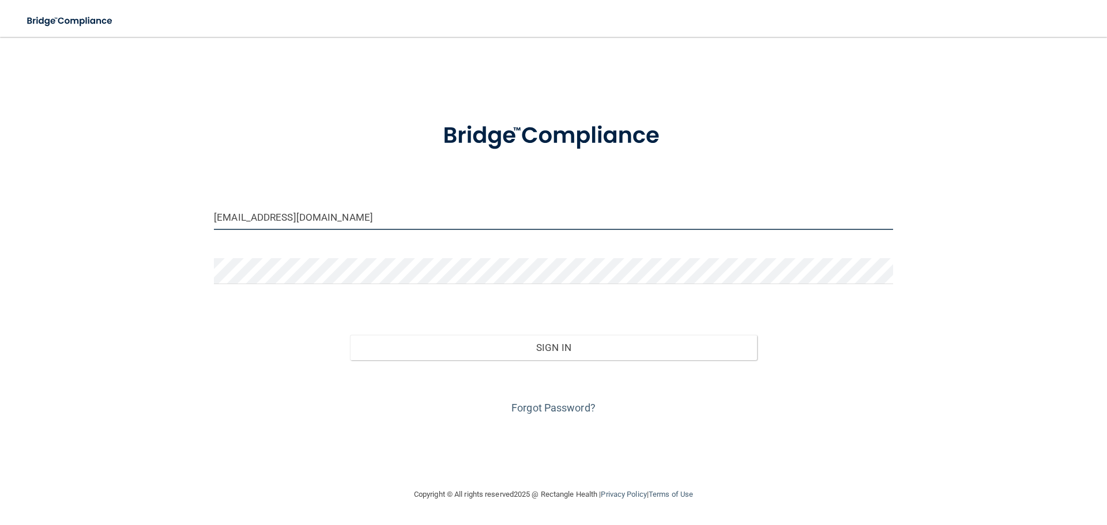
drag, startPoint x: 253, startPoint y: 237, endPoint x: 0, endPoint y: 261, distance: 253.7
click at [0, 261] on main "[EMAIL_ADDRESS][DOMAIN_NAME] Invalid email/password. You don't have permission …" at bounding box center [553, 281] width 1107 height 488
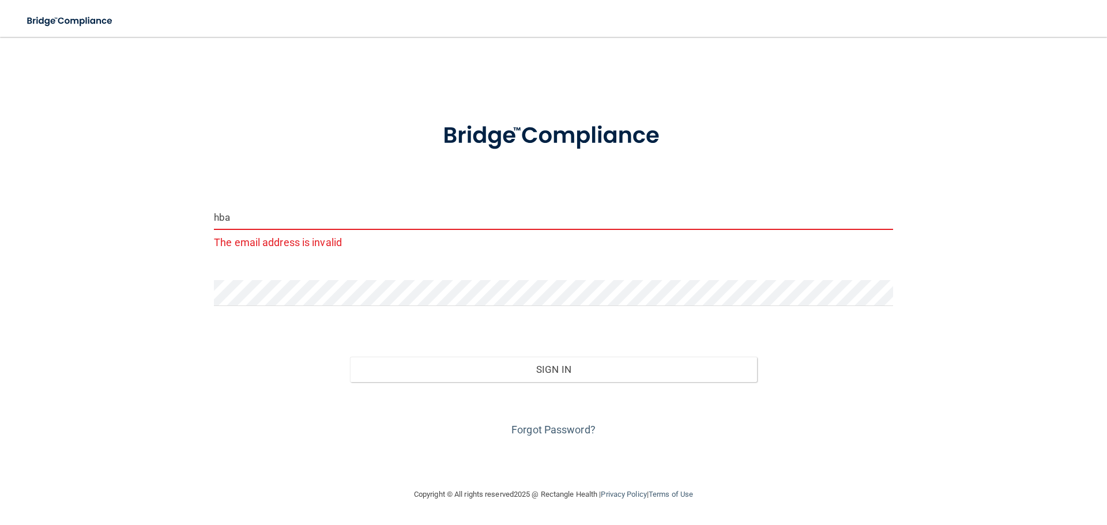
type input "[EMAIL_ADDRESS][DOMAIN_NAME]"
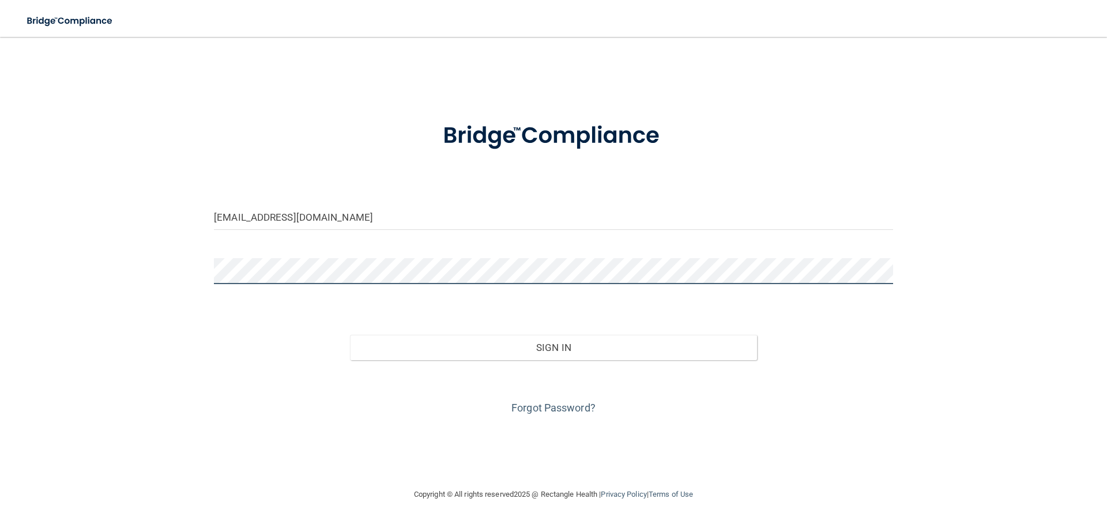
click at [93, 284] on div "[EMAIL_ADDRESS][DOMAIN_NAME] Invalid email/password. You don't have permission …" at bounding box center [553, 262] width 1061 height 428
click at [350, 335] on button "Sign In" at bounding box center [554, 347] width 408 height 25
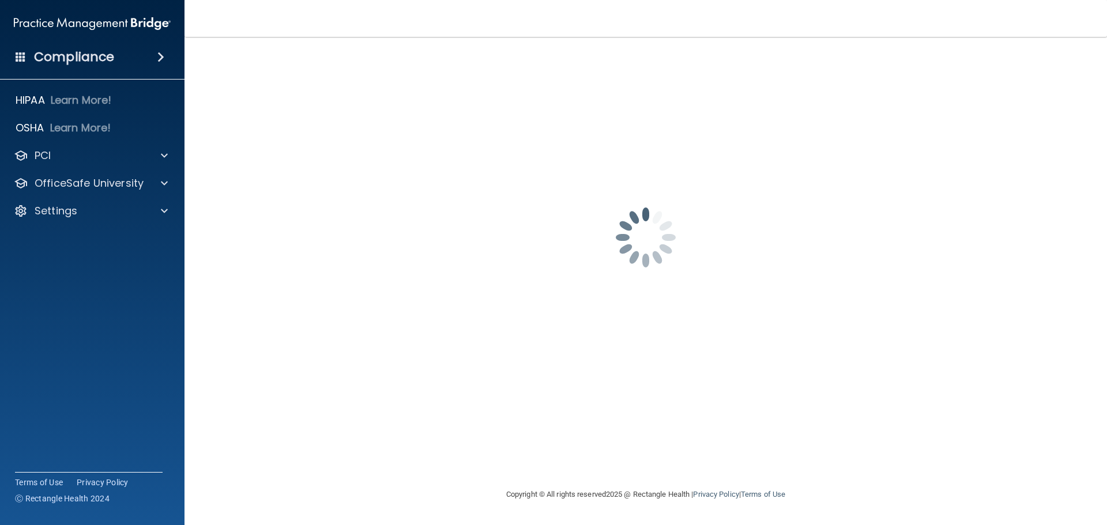
click at [70, 170] on div "HIPAA Learn More! OSHA Learn More! PCI PCI Compliance Merchant Savings Calculat…" at bounding box center [92, 158] width 185 height 148
click at [68, 182] on p "OfficeSafe University" at bounding box center [89, 183] width 109 height 14
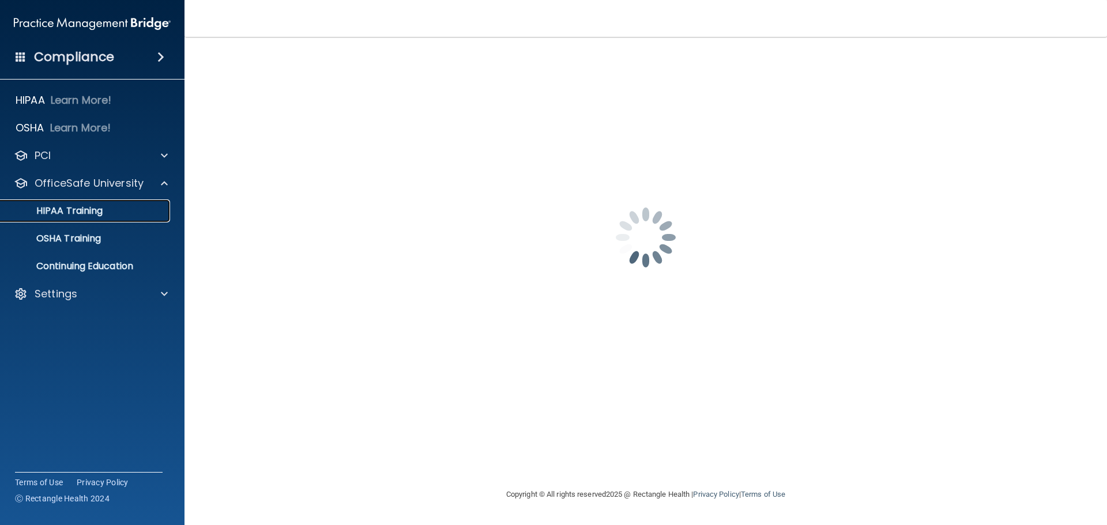
click at [67, 204] on link "HIPAA Training" at bounding box center [79, 211] width 182 height 23
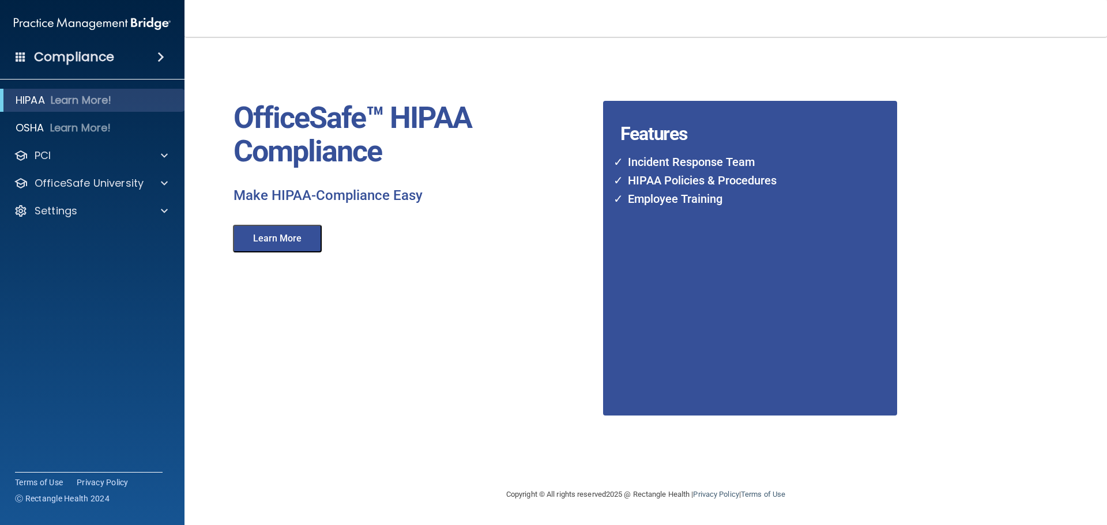
click at [296, 240] on button "Learn More" at bounding box center [277, 239] width 89 height 28
click at [138, 153] on div "PCI" at bounding box center [76, 156] width 143 height 14
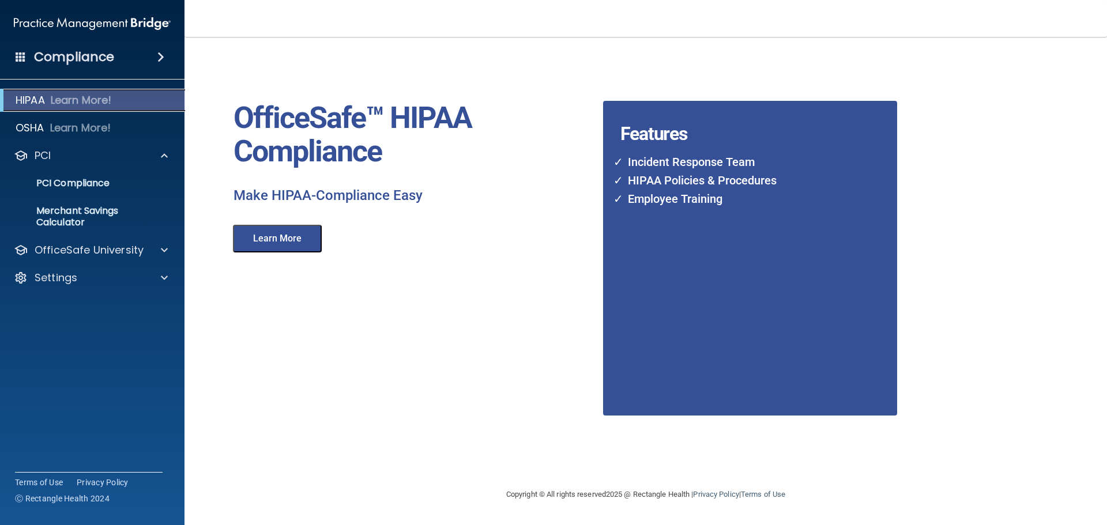
click at [133, 97] on div "HIPAA Learn More!" at bounding box center [92, 100] width 202 height 23
click at [18, 96] on p "HIPAA" at bounding box center [30, 100] width 29 height 14
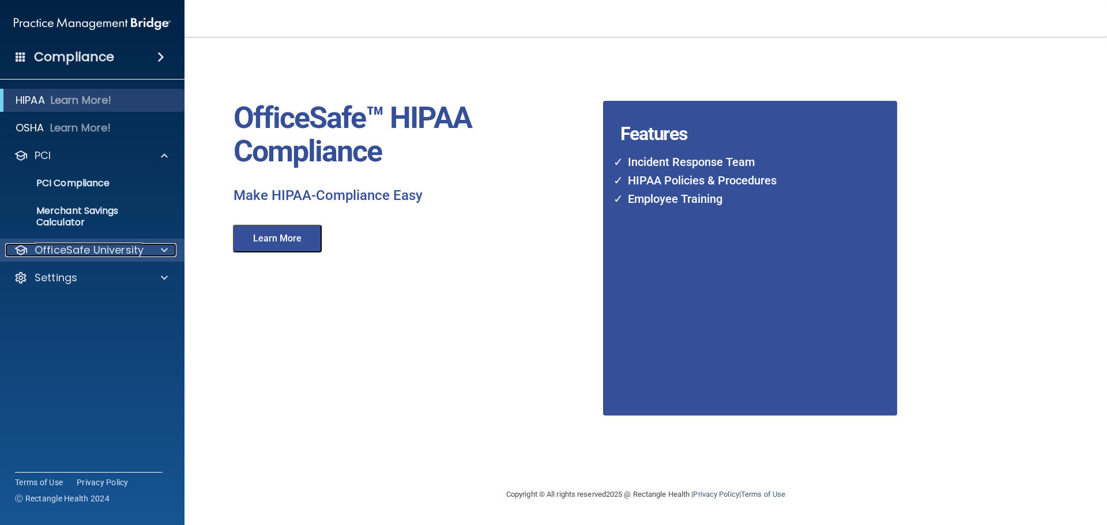
click at [91, 255] on p "OfficeSafe University" at bounding box center [89, 250] width 109 height 14
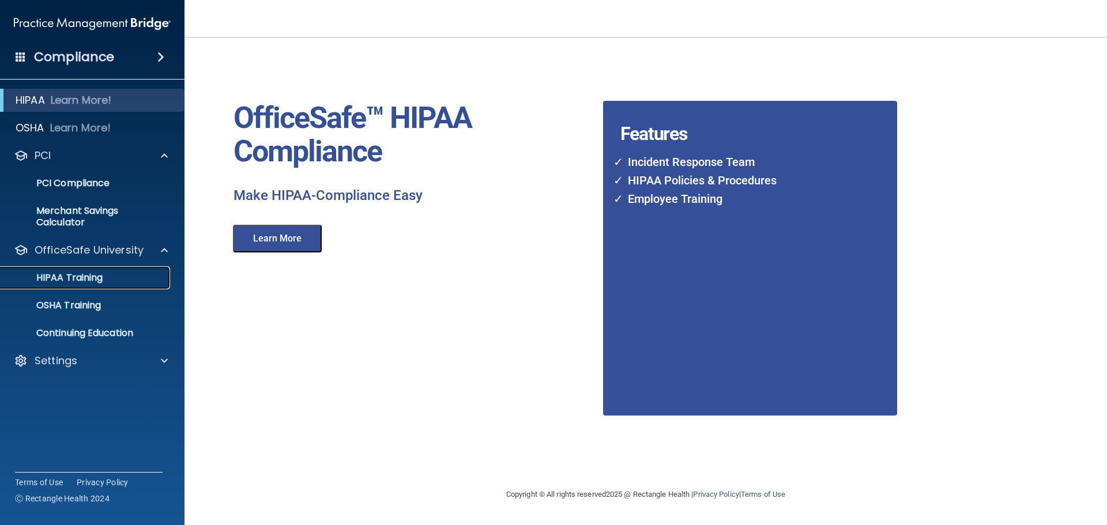
click at [89, 281] on p "HIPAA Training" at bounding box center [54, 278] width 95 height 12
click at [72, 279] on p "HIPAA Training" at bounding box center [54, 278] width 95 height 12
click at [129, 49] on div "Compliance" at bounding box center [92, 56] width 185 height 25
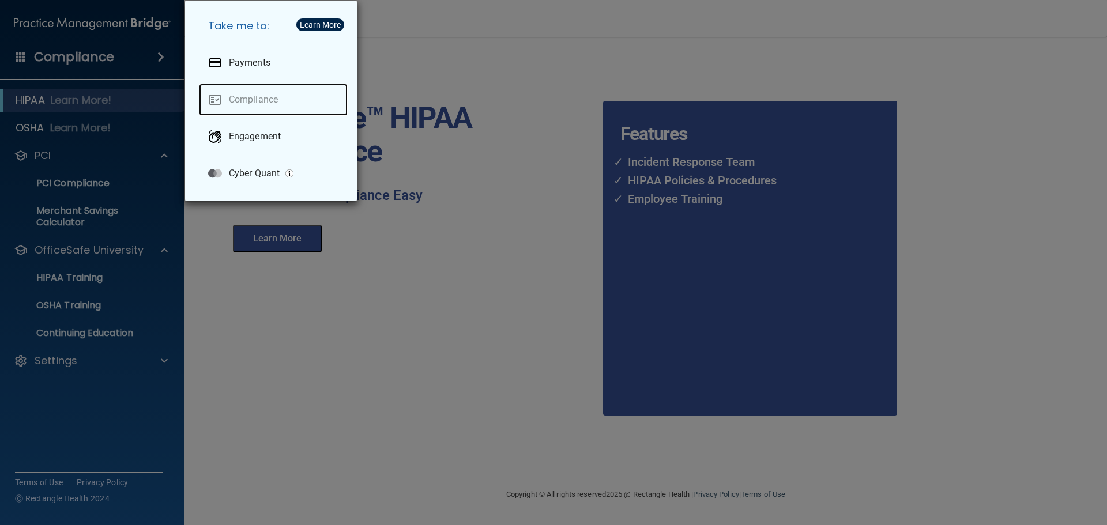
click at [267, 97] on link "Compliance" at bounding box center [273, 100] width 149 height 32
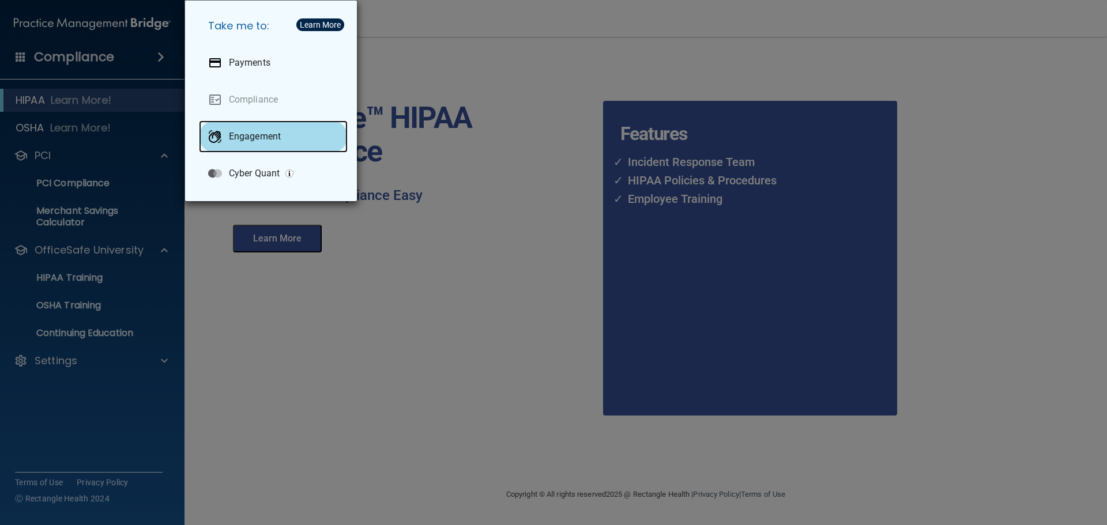
click at [268, 137] on p "Engagement" at bounding box center [255, 137] width 52 height 12
click at [321, 27] on div "Learn More" at bounding box center [320, 25] width 41 height 8
click at [495, 84] on div "Take me to: Payments Compliance Engagement Cyber Quant" at bounding box center [553, 262] width 1107 height 525
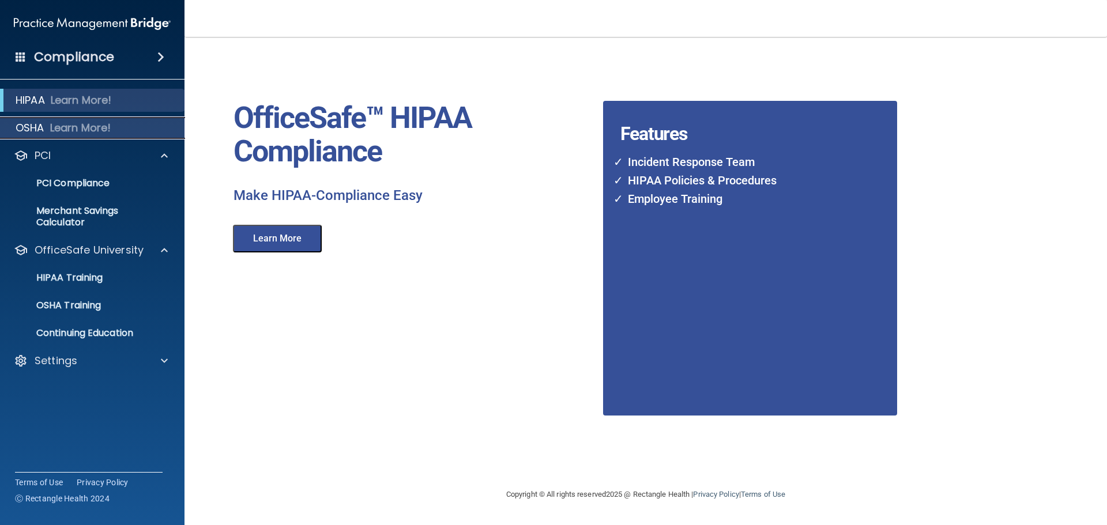
click at [33, 125] on p "OSHA" at bounding box center [30, 128] width 29 height 14
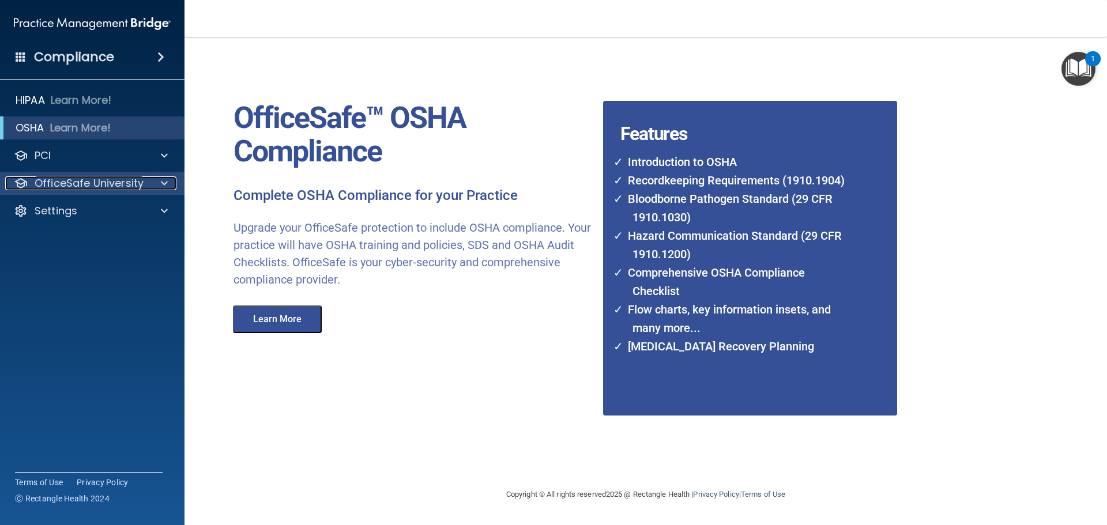
click at [61, 187] on p "OfficeSafe University" at bounding box center [89, 183] width 109 height 14
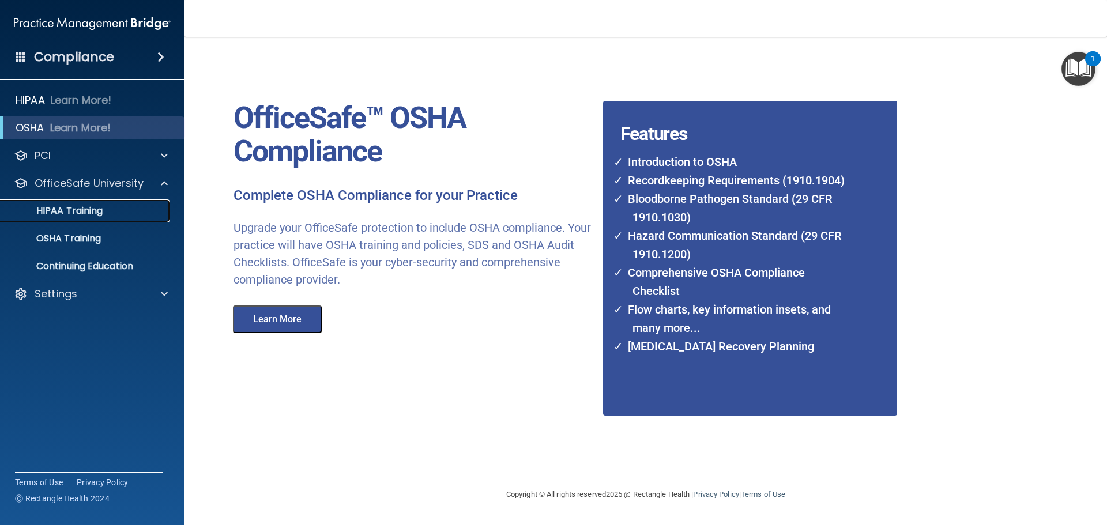
click at [71, 210] on p "HIPAA Training" at bounding box center [54, 211] width 95 height 12
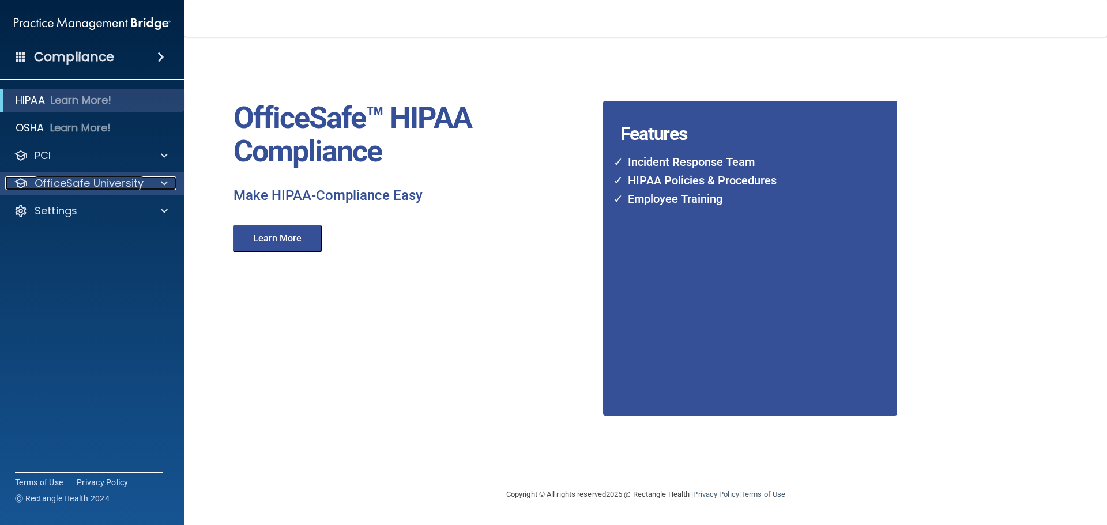
click at [102, 186] on p "OfficeSafe University" at bounding box center [89, 183] width 109 height 14
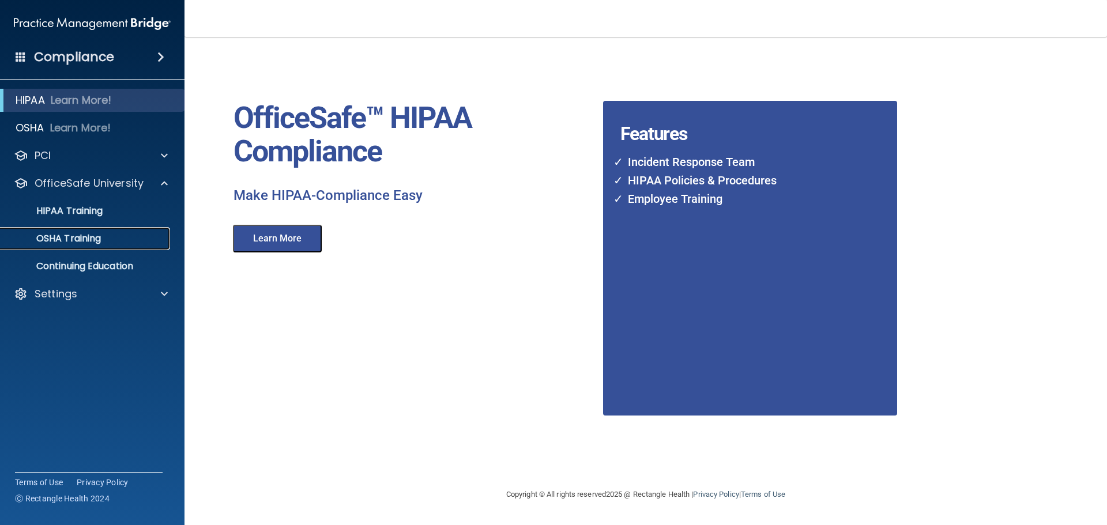
click at [81, 247] on link "OSHA Training" at bounding box center [79, 238] width 182 height 23
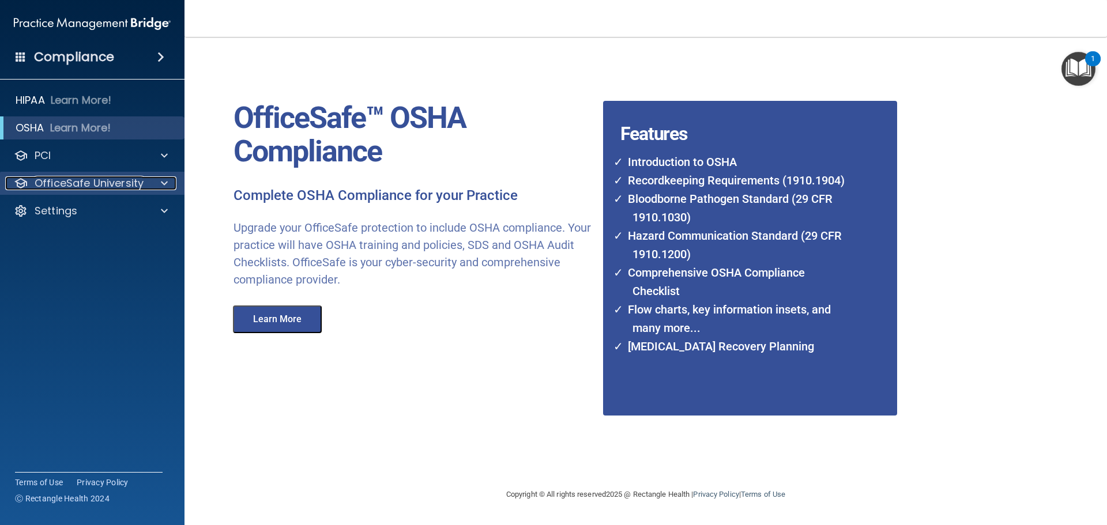
click at [106, 187] on p "OfficeSafe University" at bounding box center [89, 183] width 109 height 14
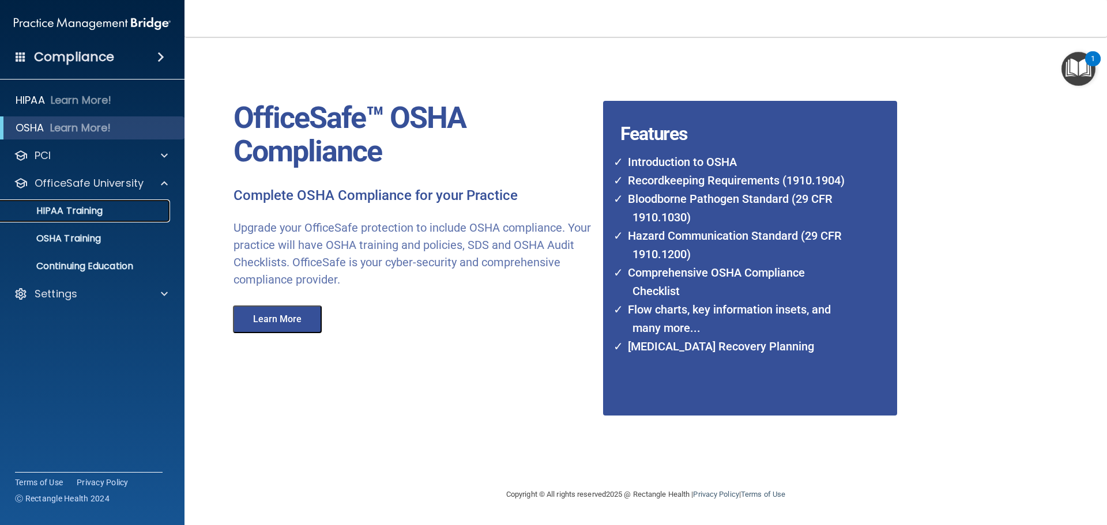
click at [95, 209] on p "HIPAA Training" at bounding box center [54, 211] width 95 height 12
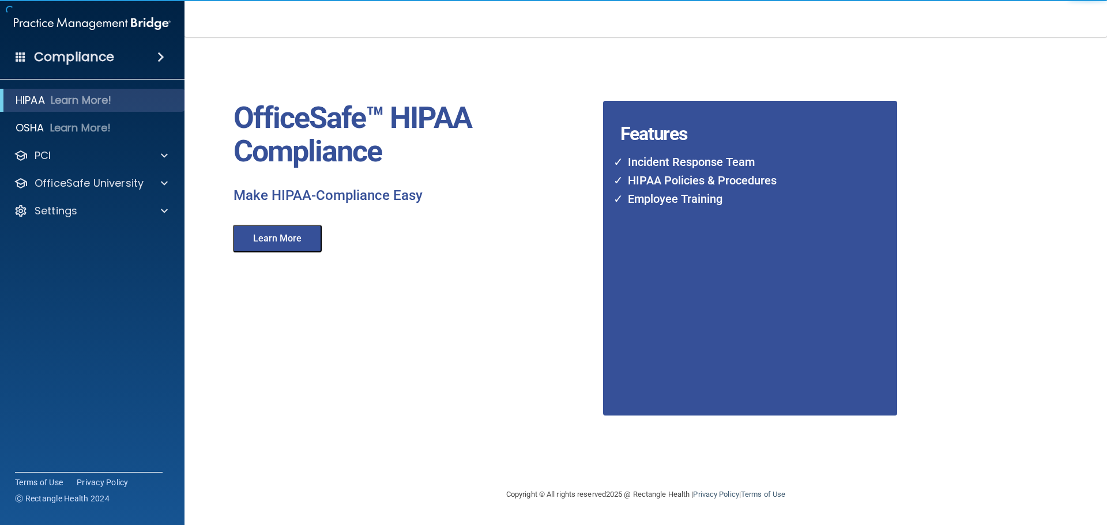
click at [337, 190] on p "Make HIPAA-Compliance Easy" at bounding box center [414, 196] width 361 height 18
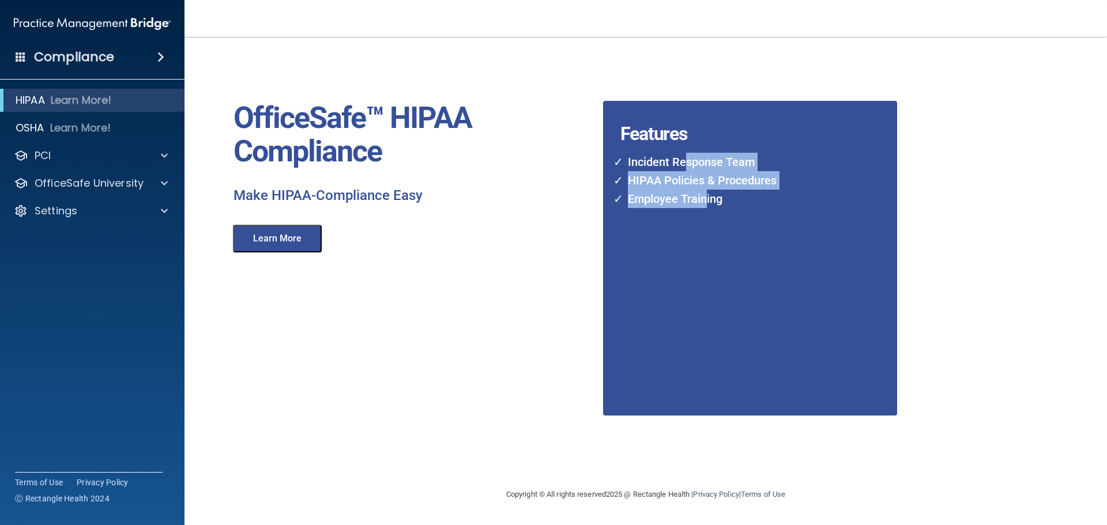
drag, startPoint x: 683, startPoint y: 159, endPoint x: 706, endPoint y: 251, distance: 94.4
click at [706, 251] on div "Incident Response Team HIPAA Policies & Procedures Employee Training" at bounding box center [727, 260] width 249 height 226
drag, startPoint x: 316, startPoint y: 266, endPoint x: 326, endPoint y: 251, distance: 17.8
click at [315, 266] on div "OfficeSafe™ HIPAA Compliance Make HIPAA-Compliance Easy Learn More Features Inc…" at bounding box center [620, 262] width 808 height 428
click at [255, 239] on button "Learn More" at bounding box center [277, 239] width 89 height 28
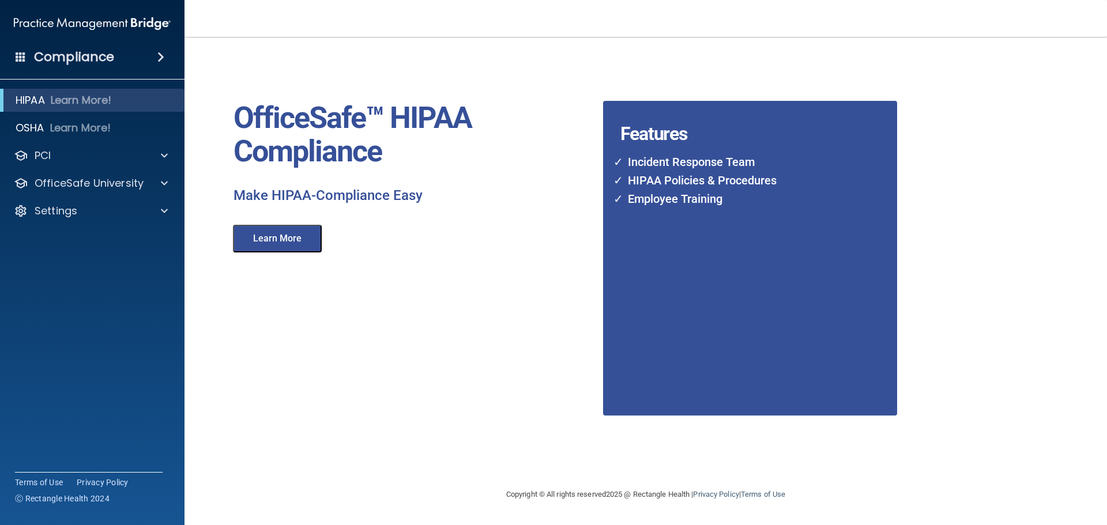
click at [85, 57] on h4 "Compliance" at bounding box center [74, 57] width 80 height 16
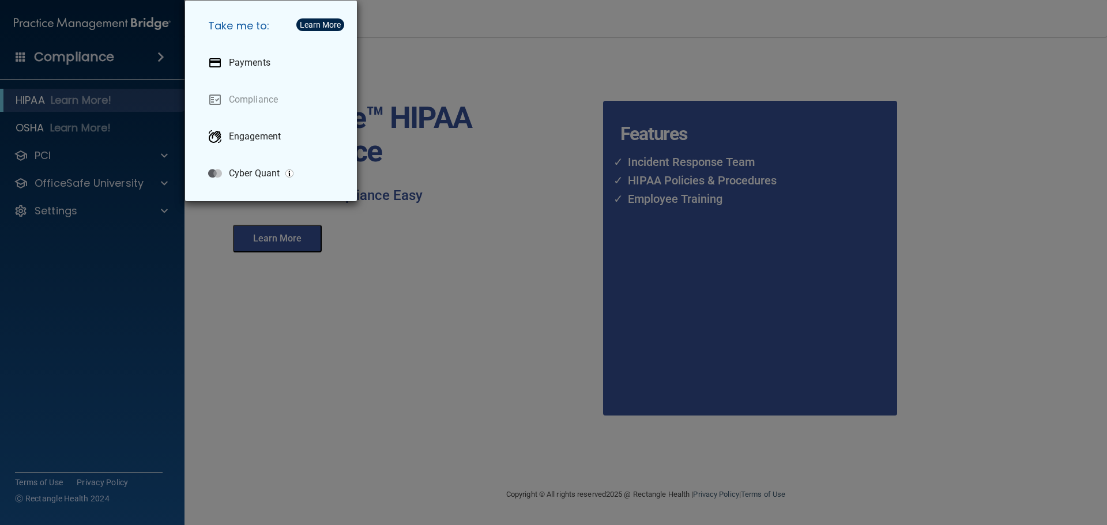
drag, startPoint x: 356, startPoint y: 303, endPoint x: 371, endPoint y: 290, distance: 20.8
click at [356, 305] on div "Take me to: Payments Compliance Engagement Cyber Quant" at bounding box center [553, 262] width 1107 height 525
